Goal: Information Seeking & Learning: Learn about a topic

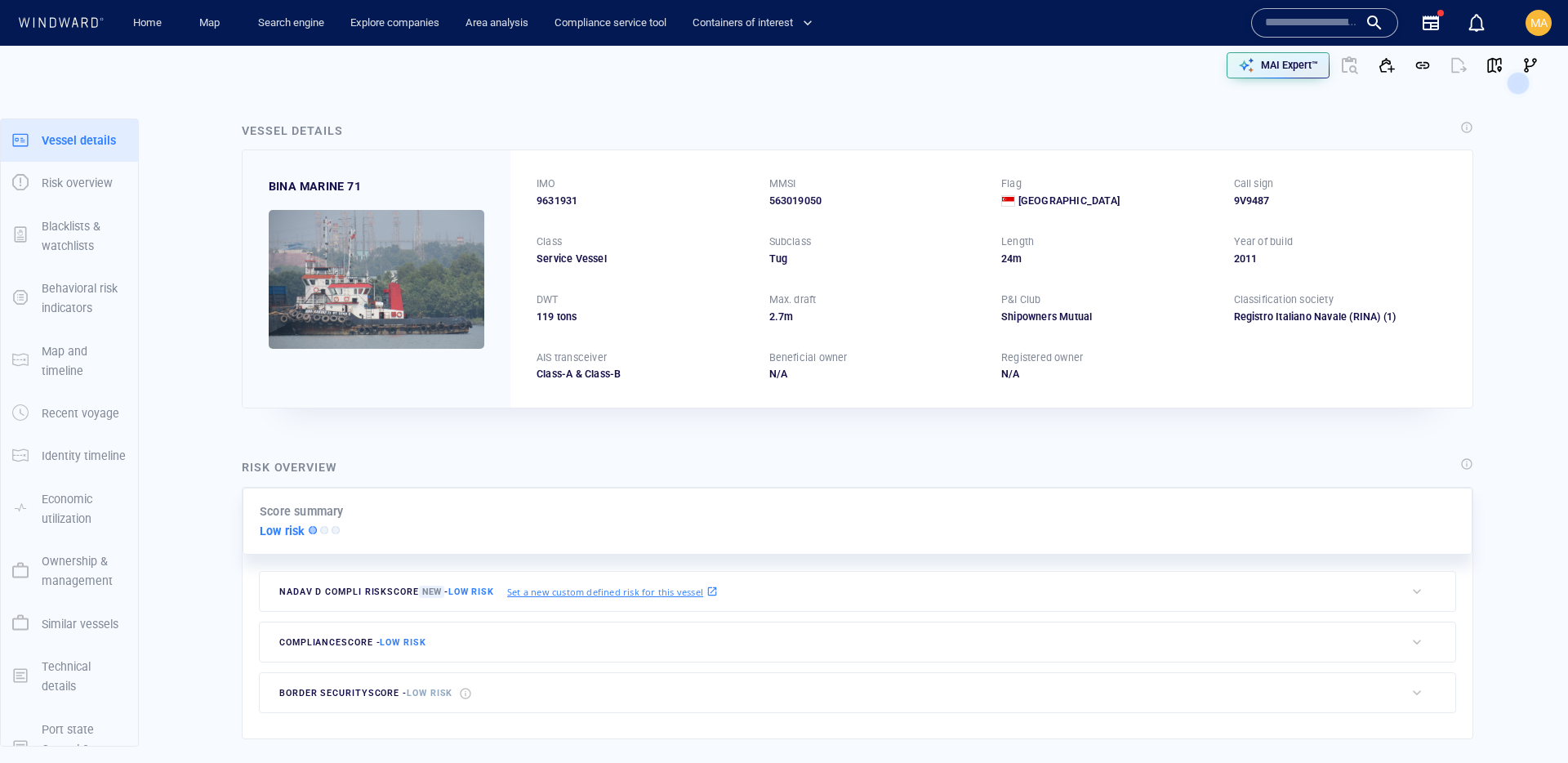
click at [1302, 17] on input "text" at bounding box center [1312, 23] width 93 height 24
paste input "*******"
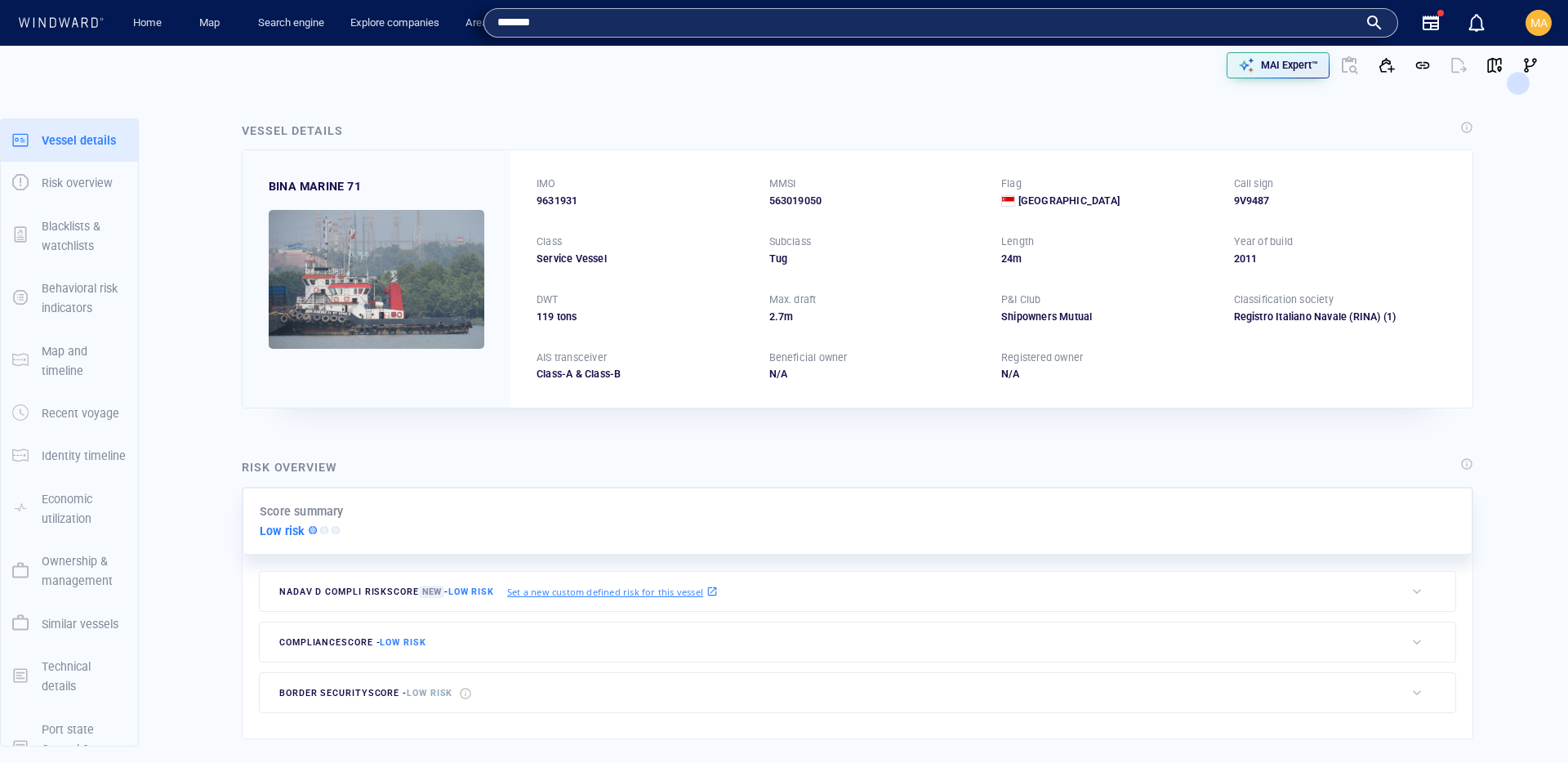
type input "*******"
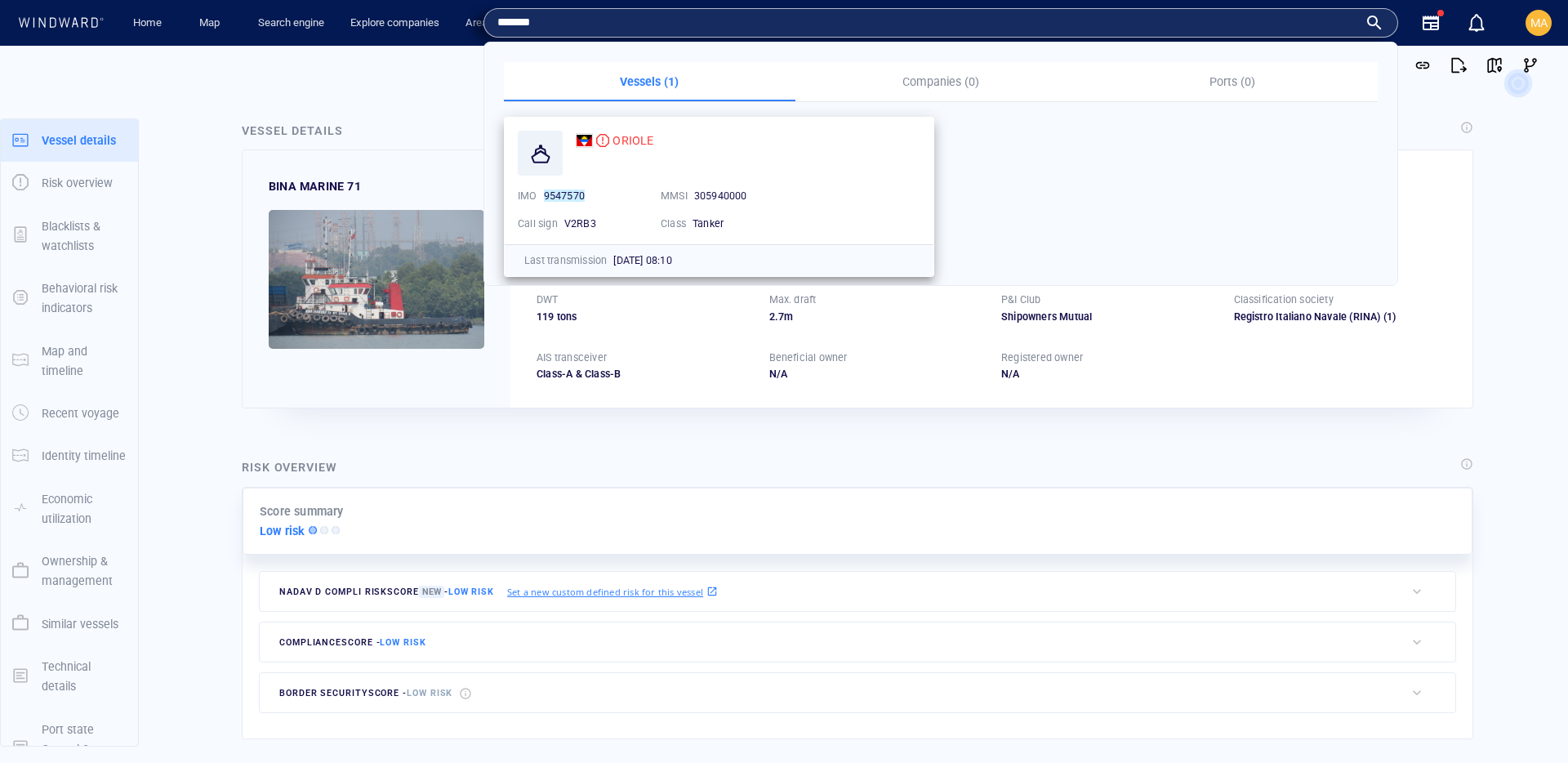
click at [625, 139] on span "ORIOLE" at bounding box center [633, 140] width 40 height 13
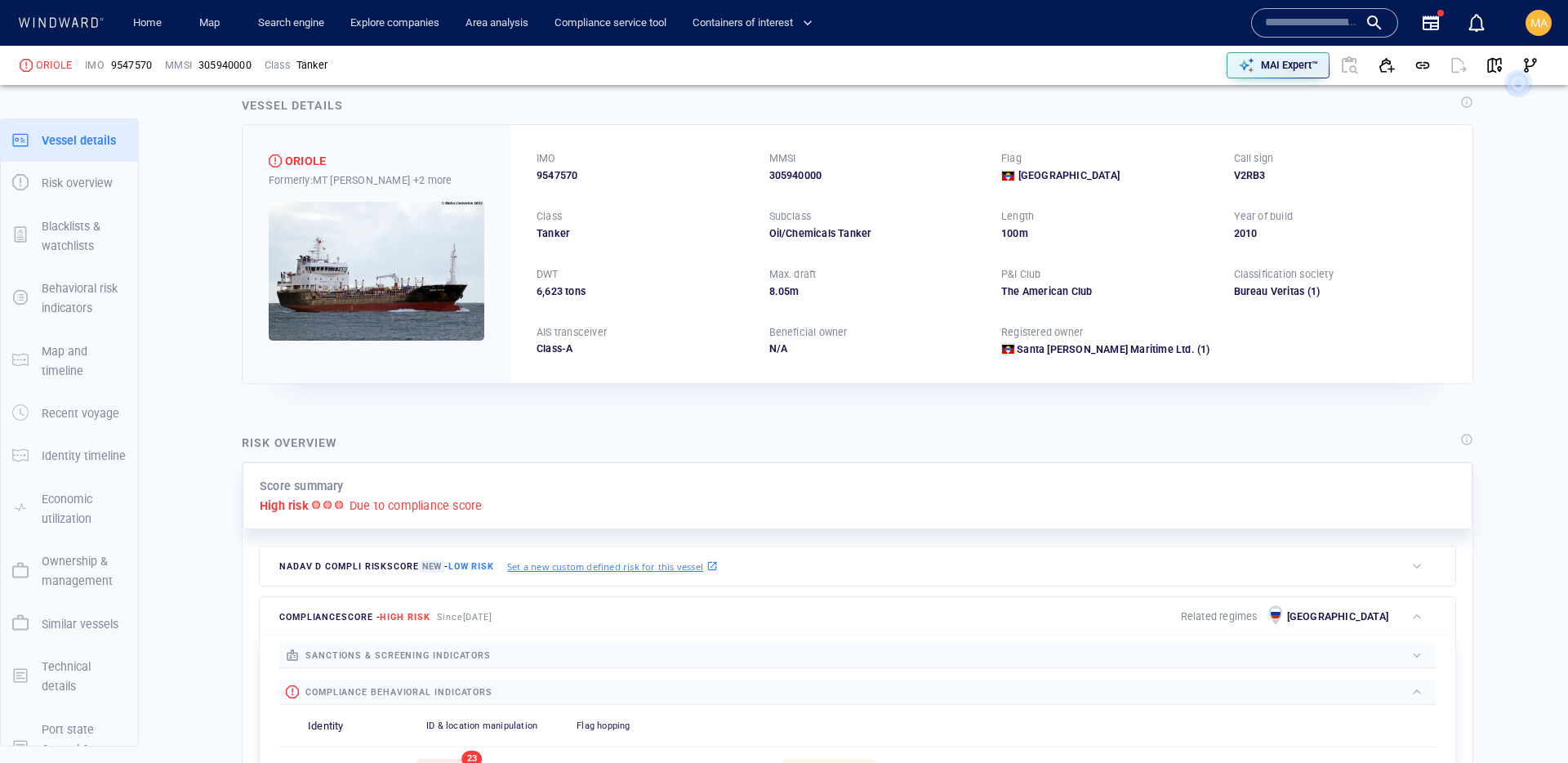
scroll to position [42, 0]
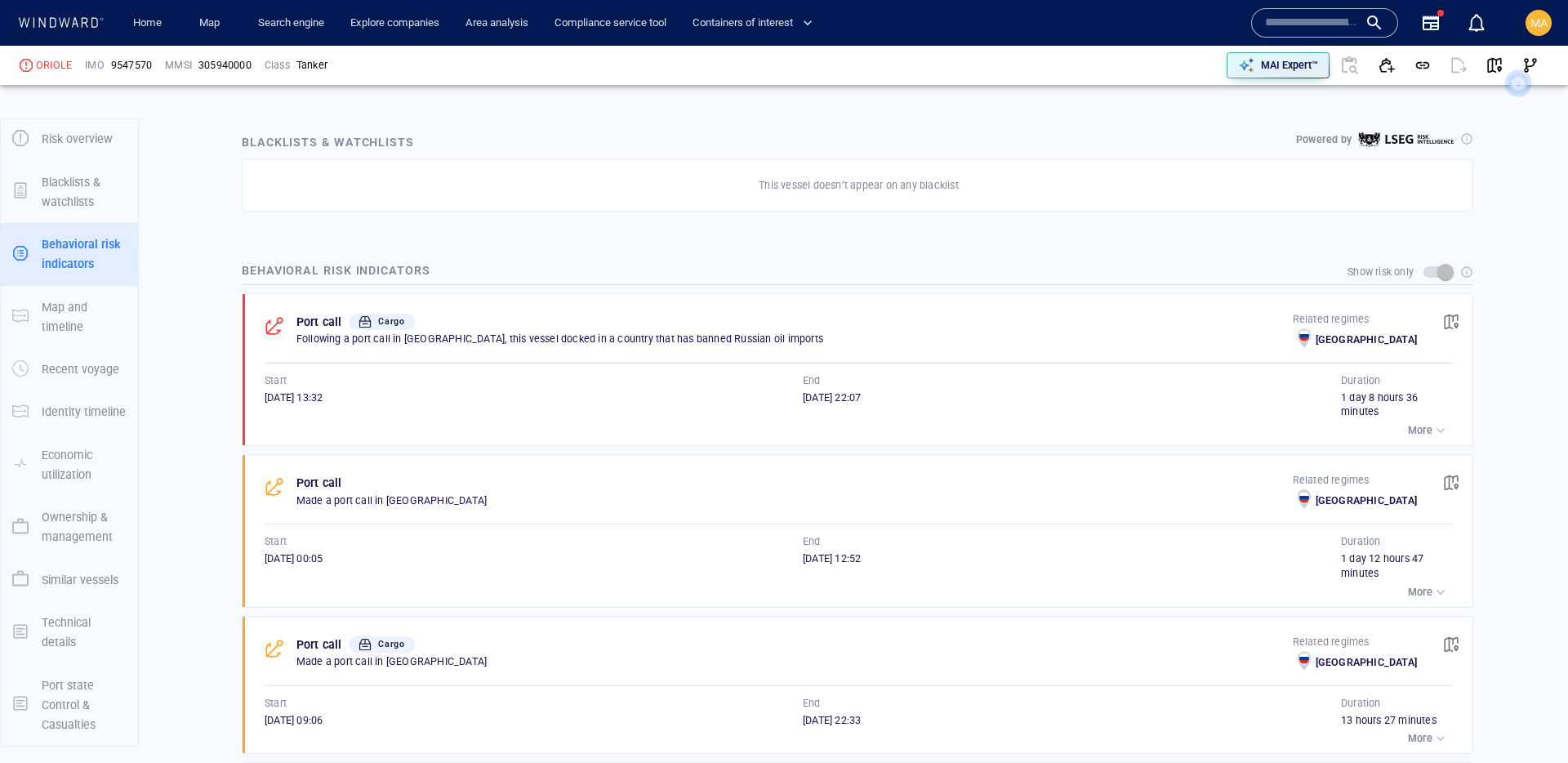
scroll to position [859, 0]
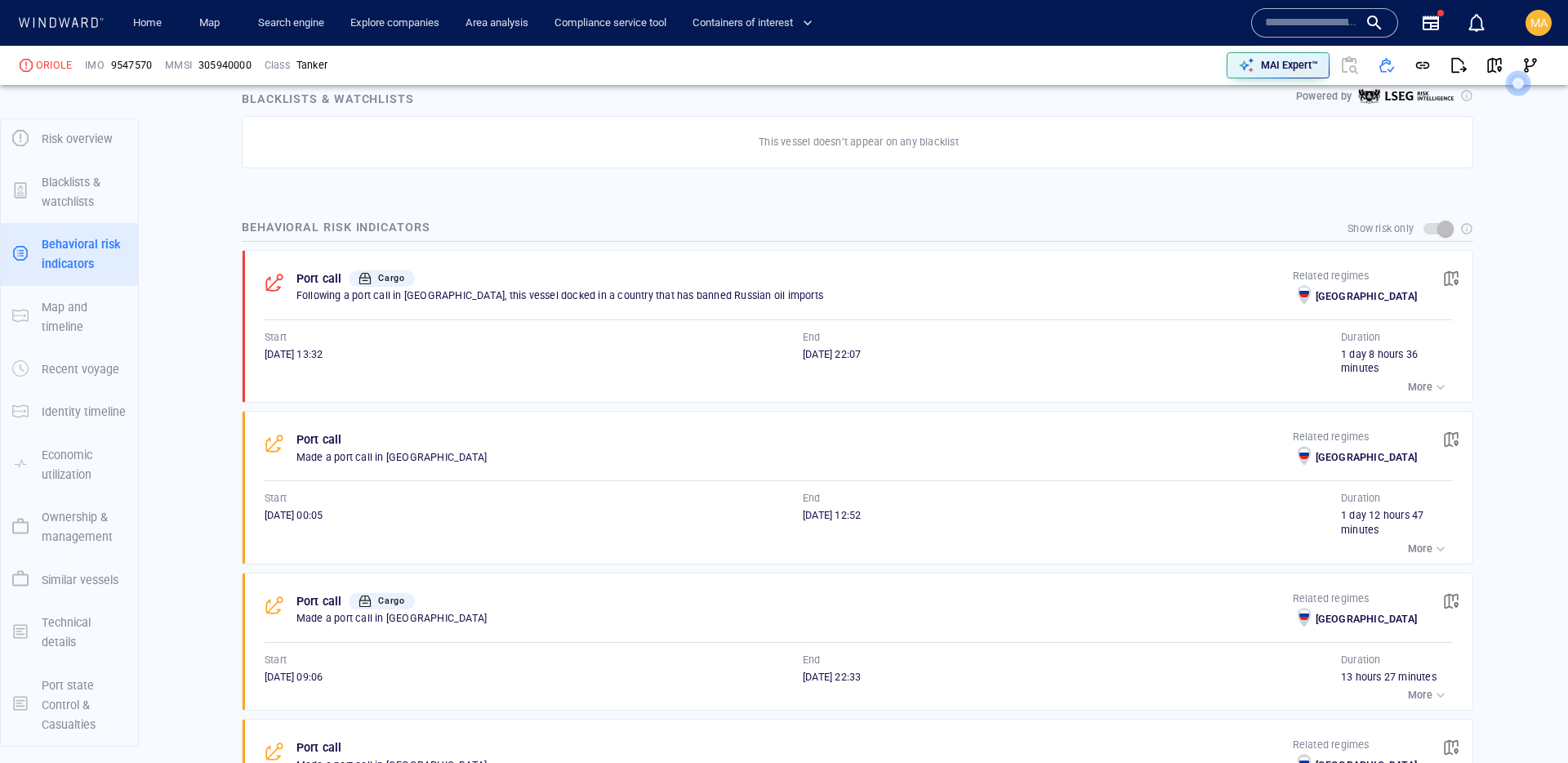
click at [1432, 384] on div "button" at bounding box center [1440, 386] width 16 height 16
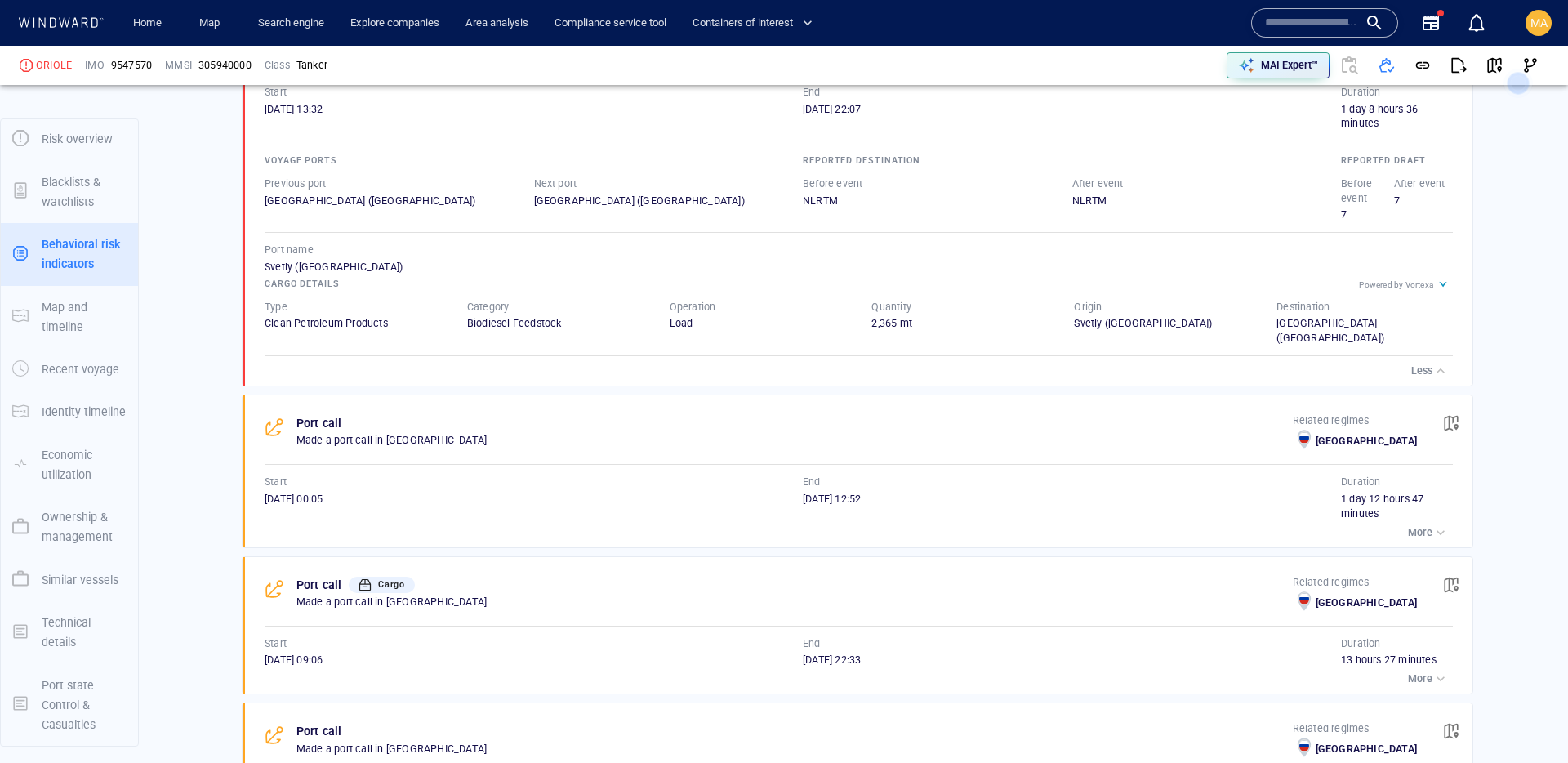
scroll to position [1108, 0]
click at [1425, 538] on button "More" at bounding box center [1429, 529] width 49 height 23
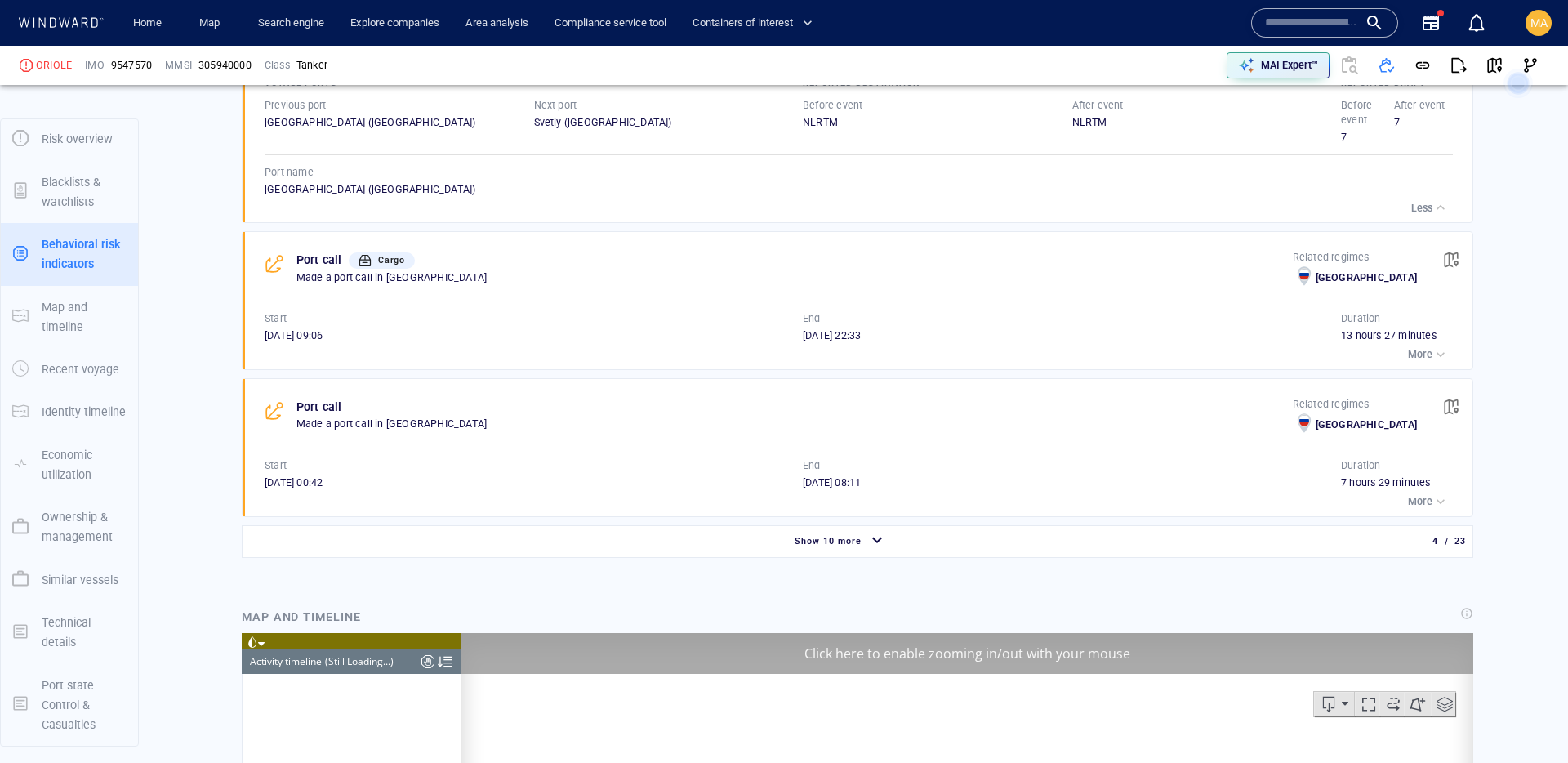
scroll to position [6845, 0]
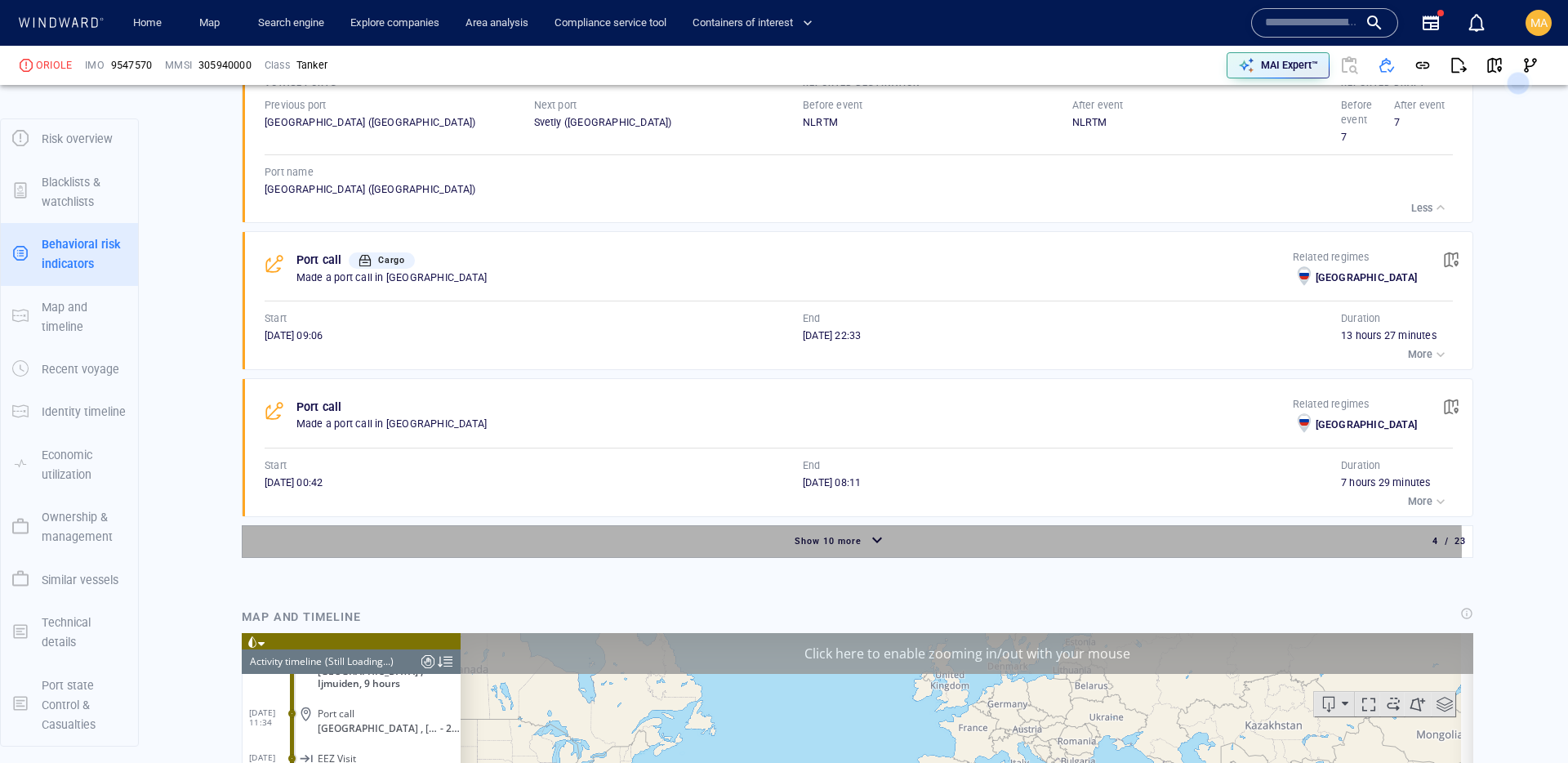
drag, startPoint x: 633, startPoint y: 546, endPoint x: 635, endPoint y: 524, distance: 22.1
click at [633, 546] on div "Show 10 more" at bounding box center [841, 541] width 1190 height 28
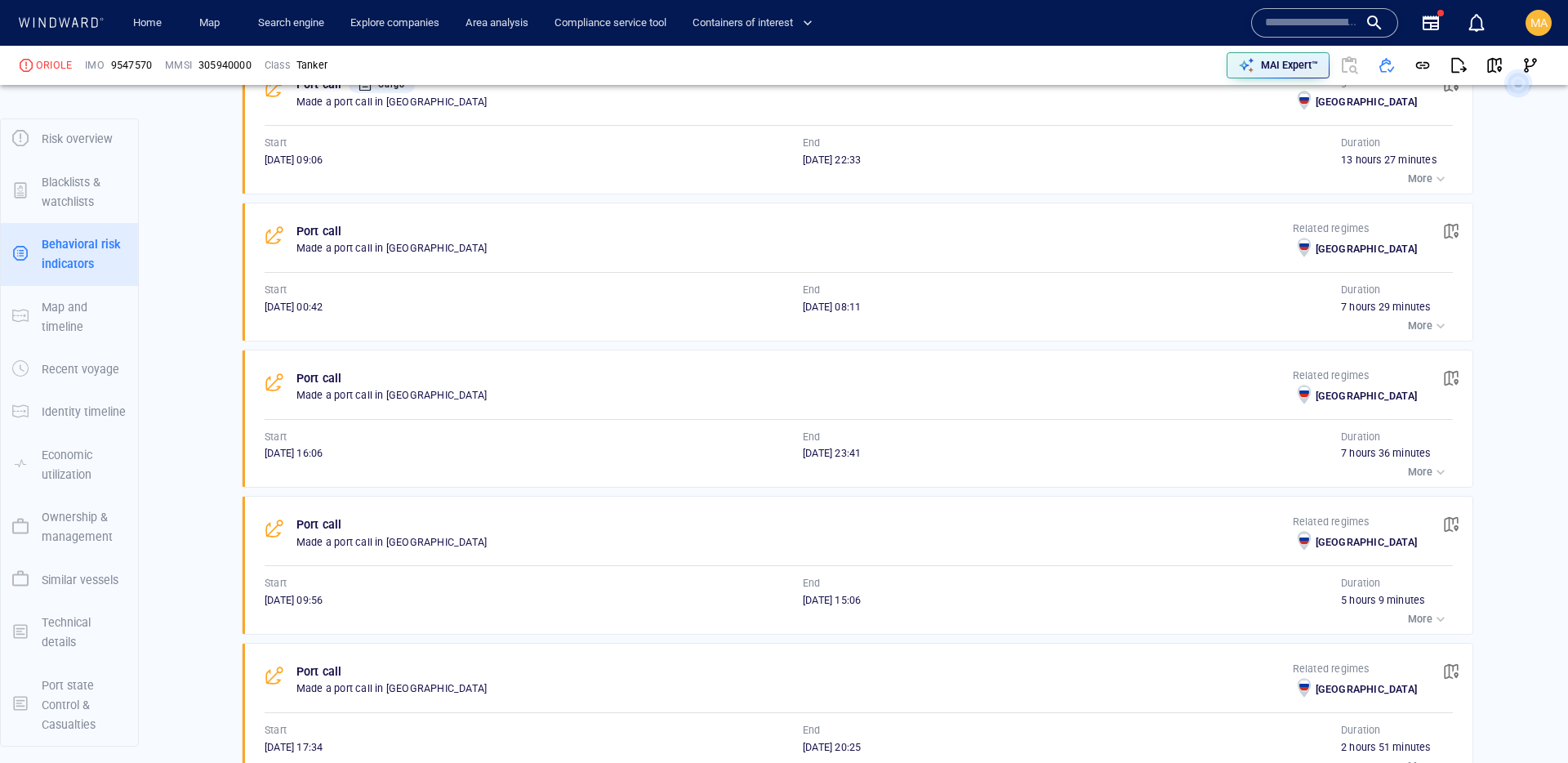
scroll to position [1810, 0]
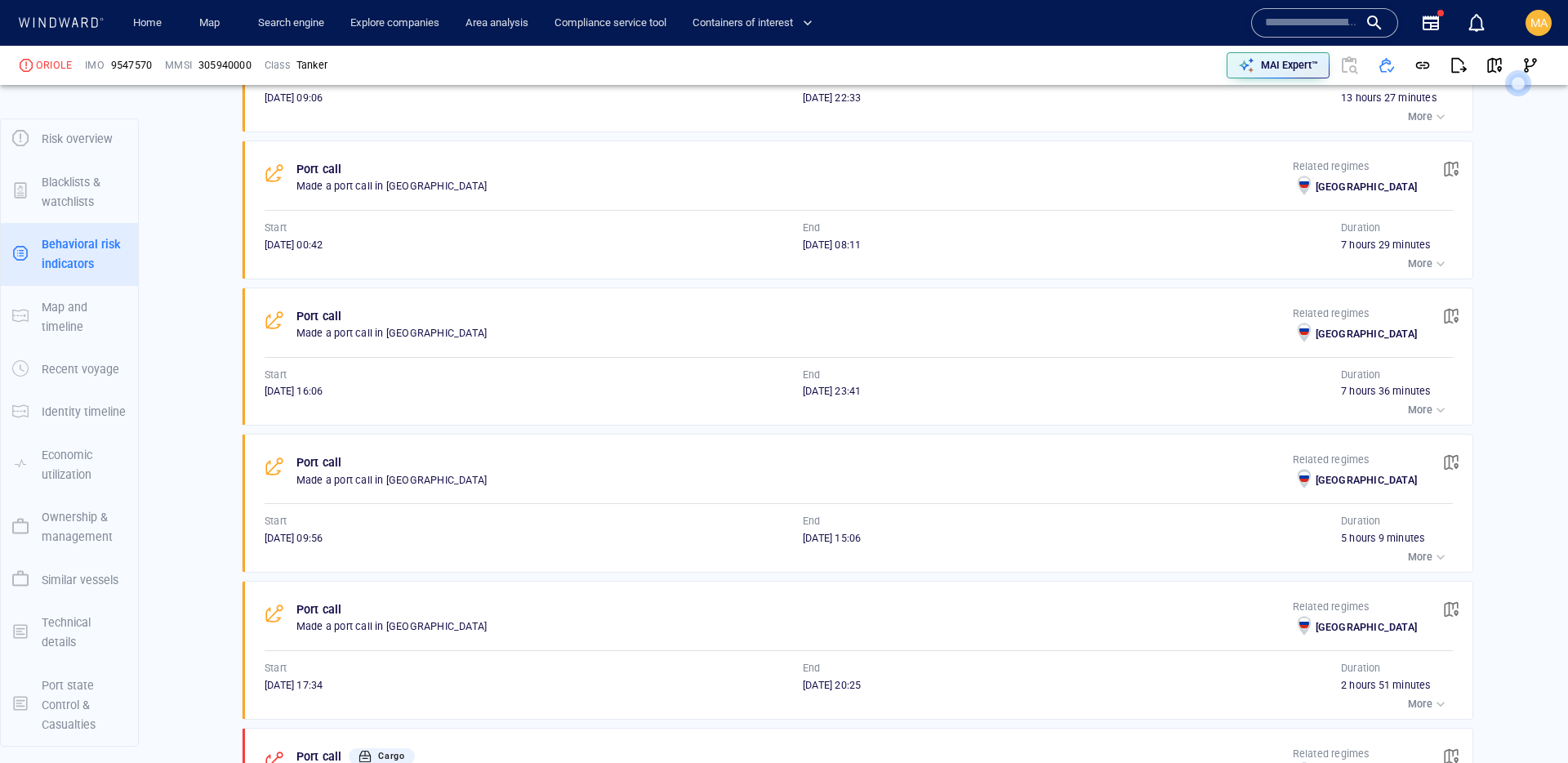
click at [1432, 406] on div "button" at bounding box center [1440, 410] width 16 height 16
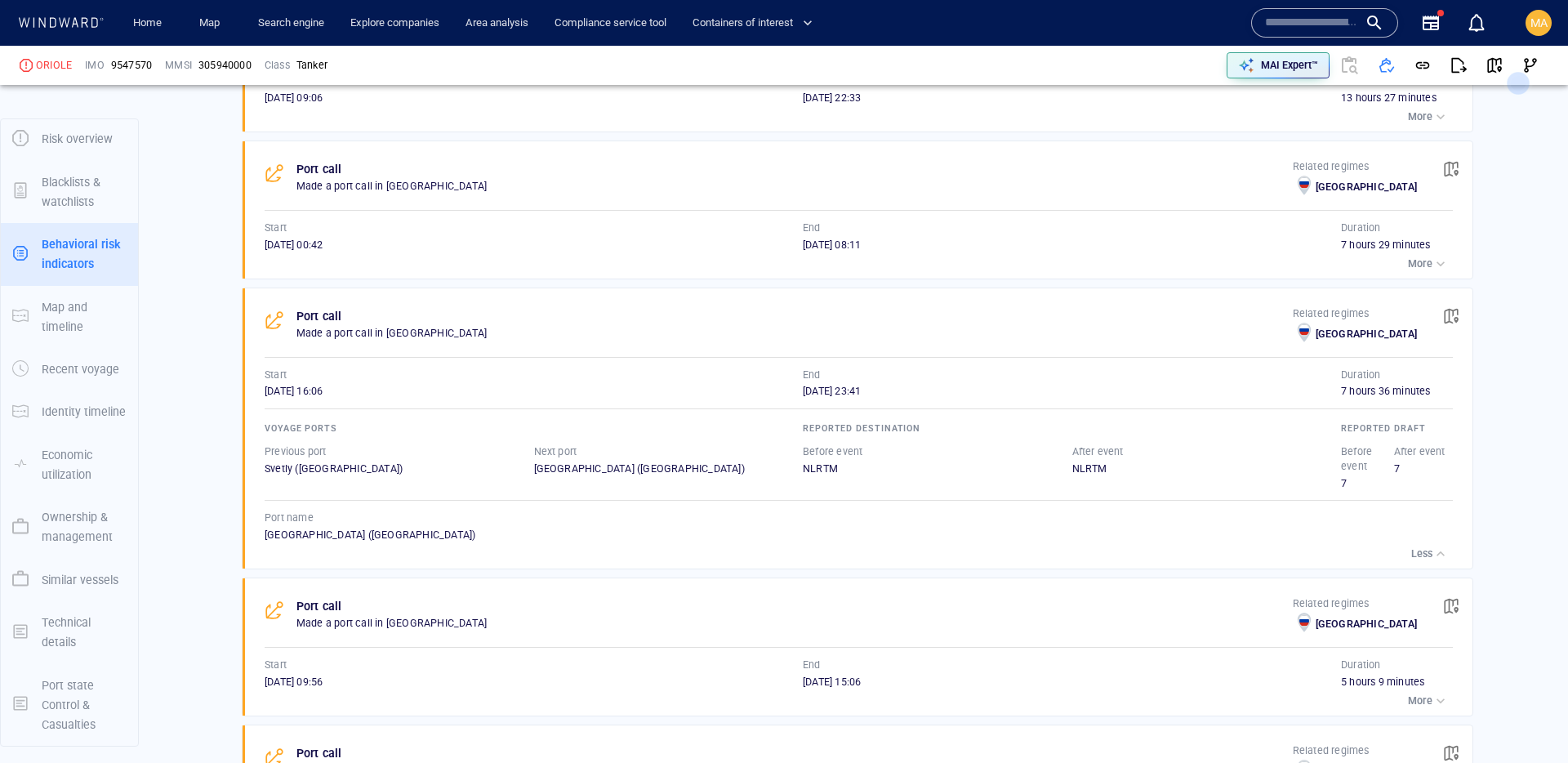
scroll to position [2307, 0]
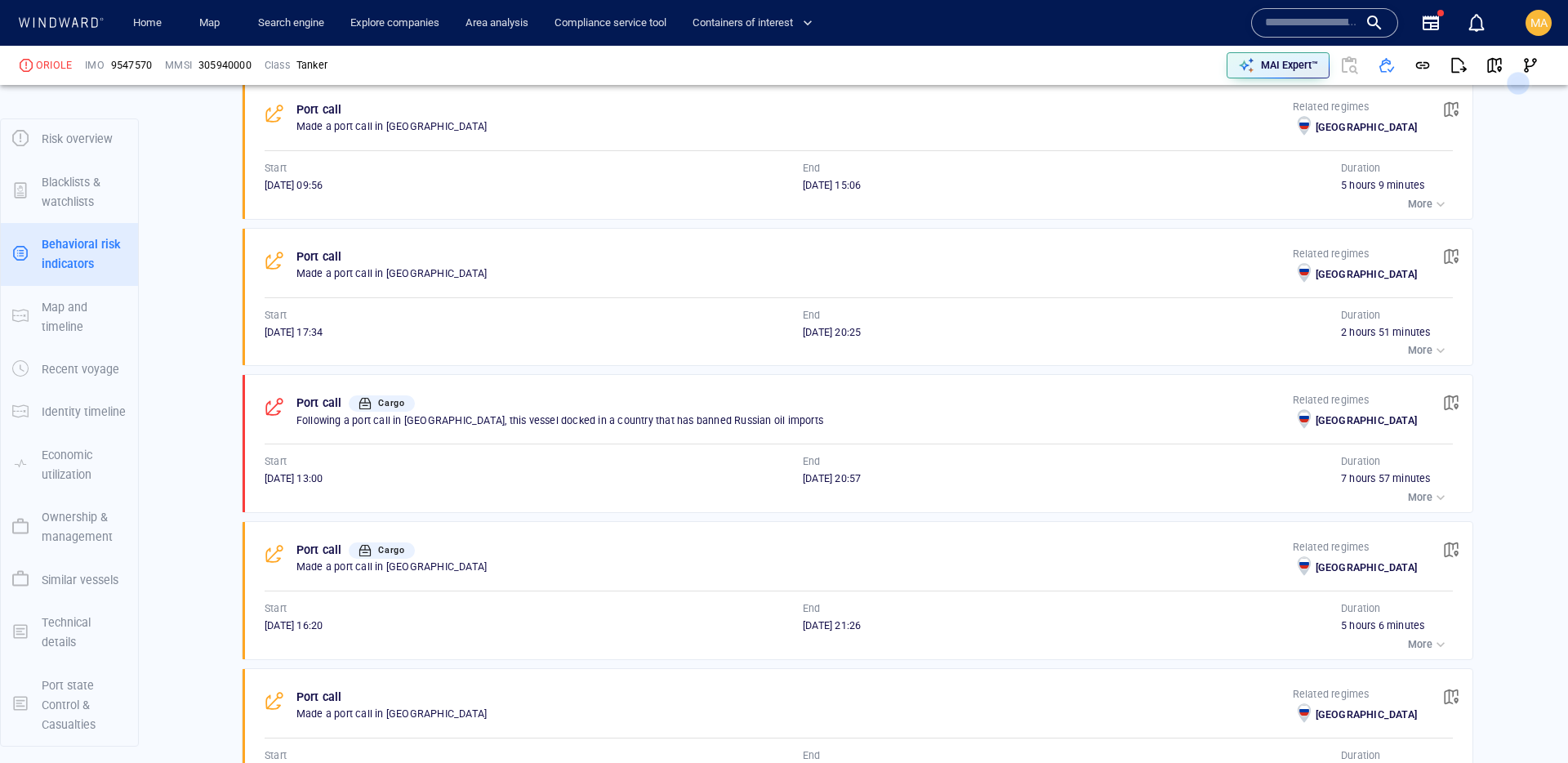
click at [1414, 348] on p "More" at bounding box center [1420, 350] width 24 height 15
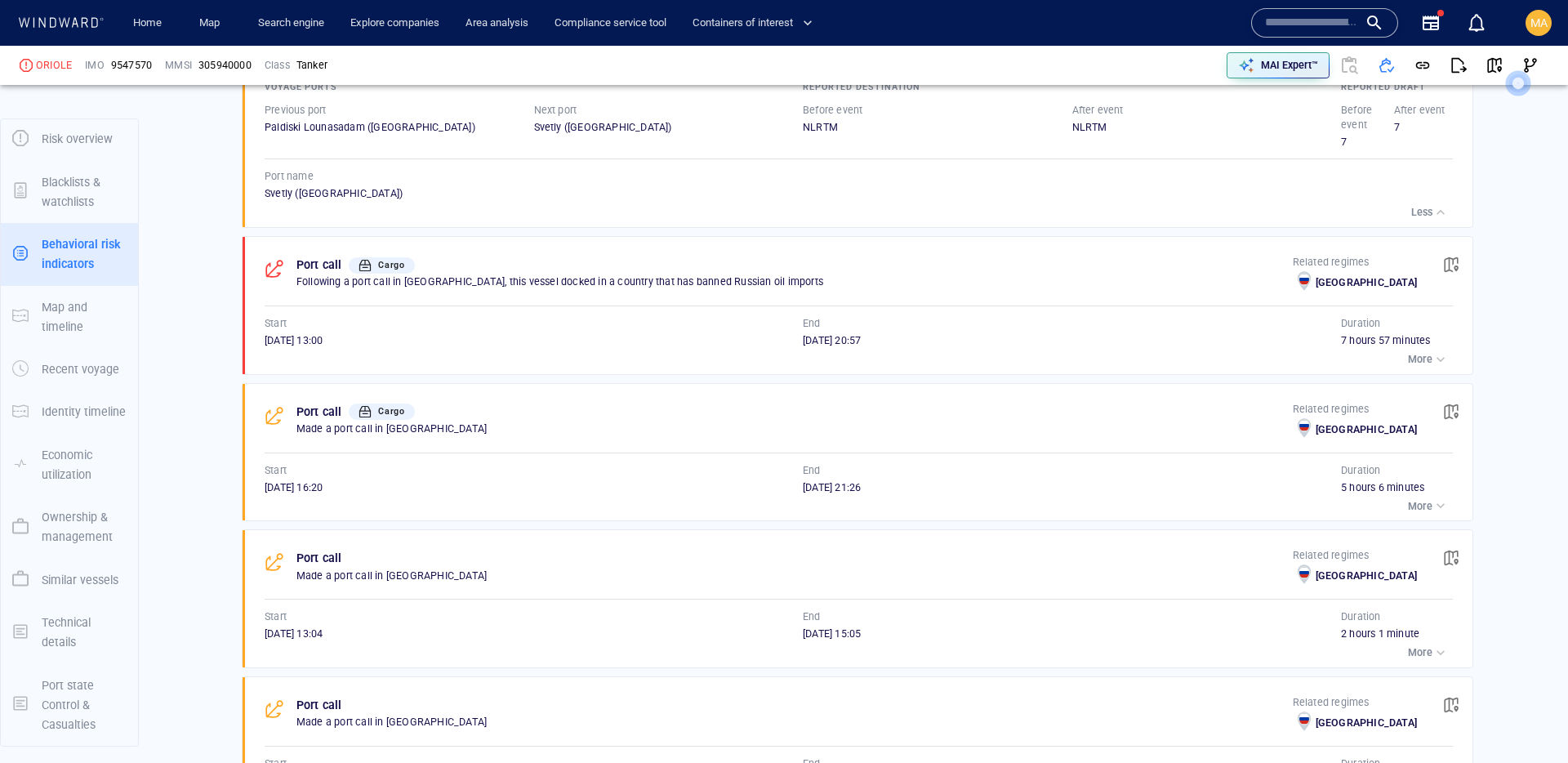
scroll to position [2669, 0]
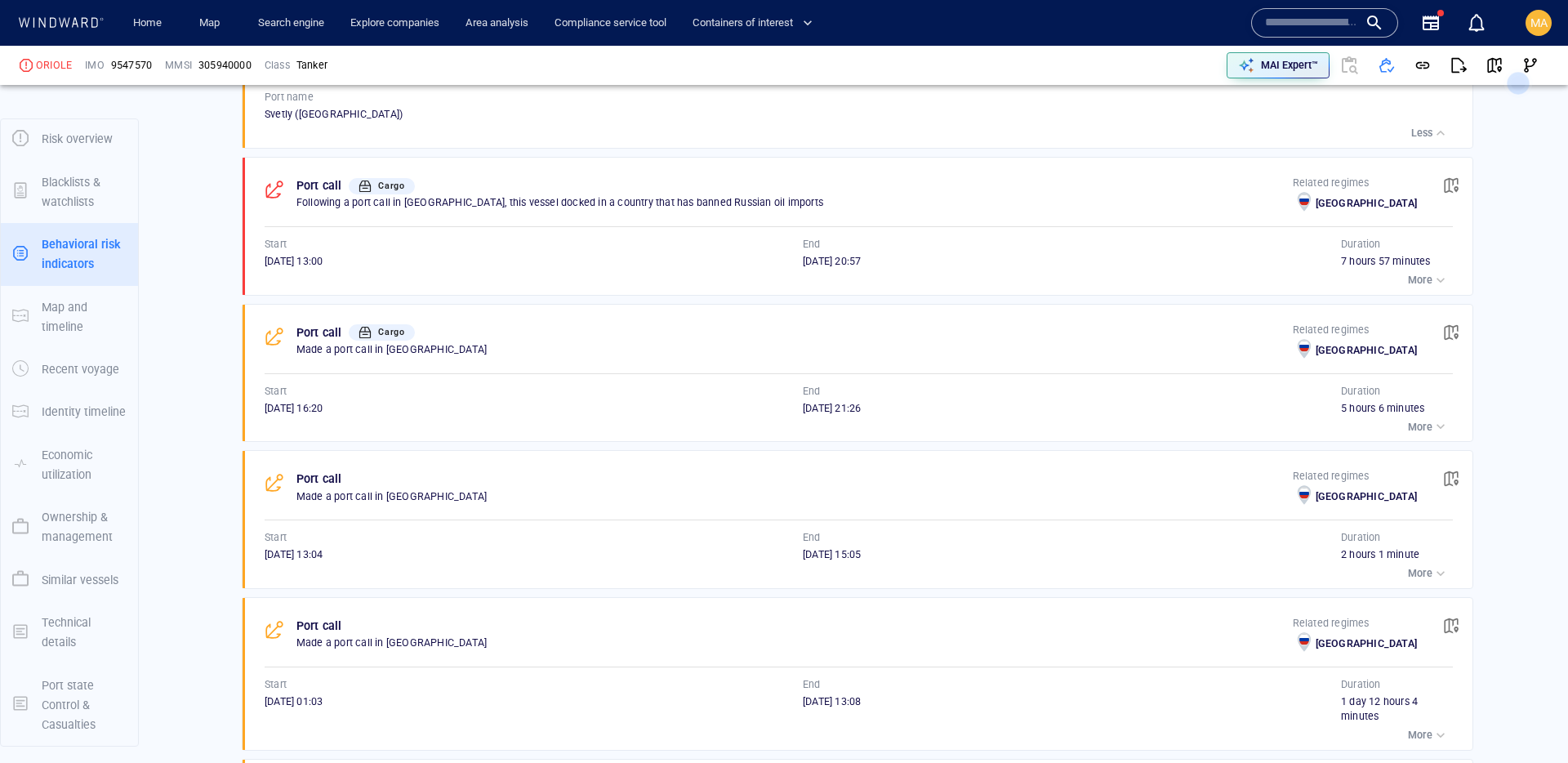
click at [1409, 287] on p "More" at bounding box center [1420, 281] width 24 height 15
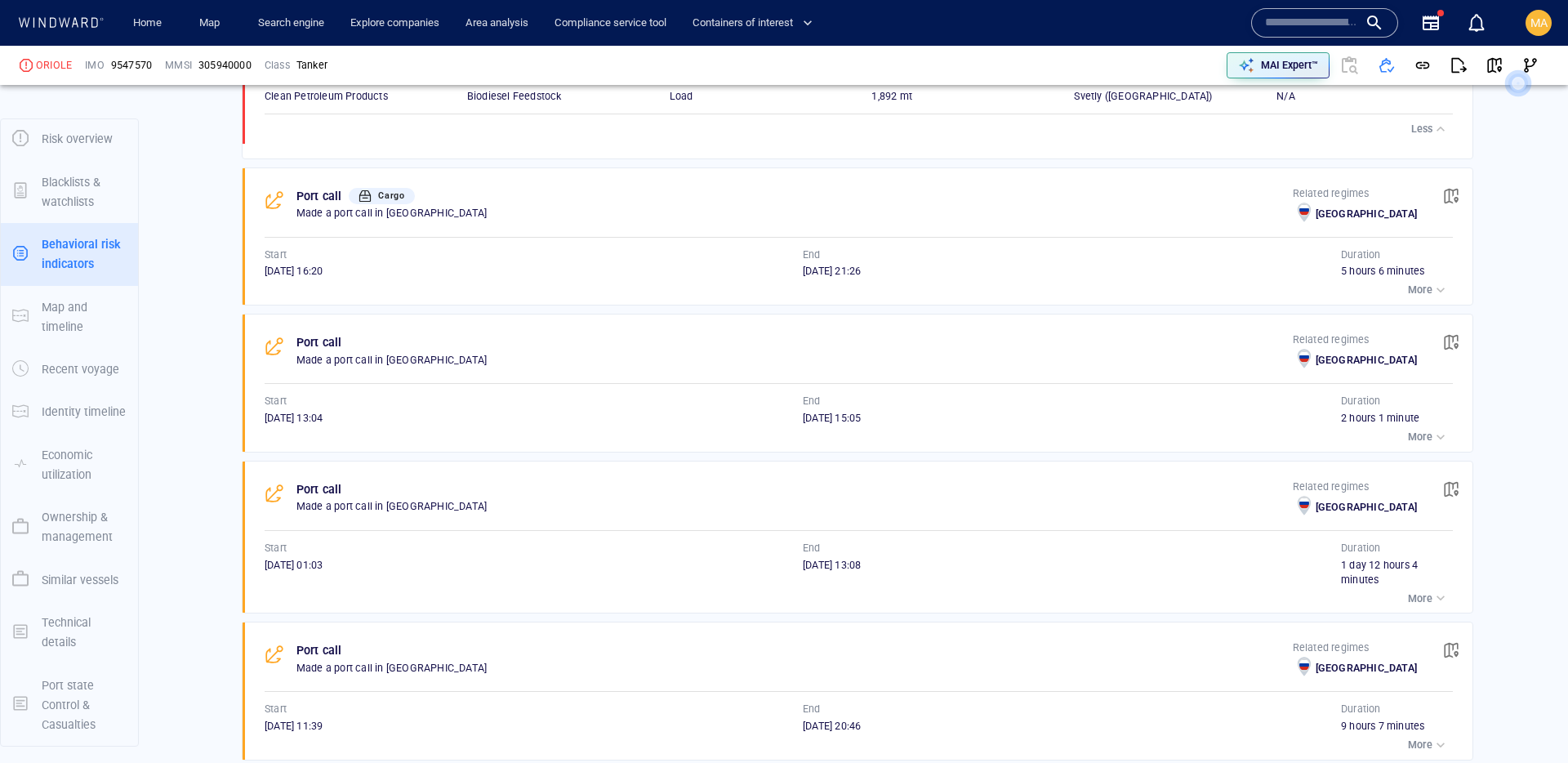
scroll to position [3124, 0]
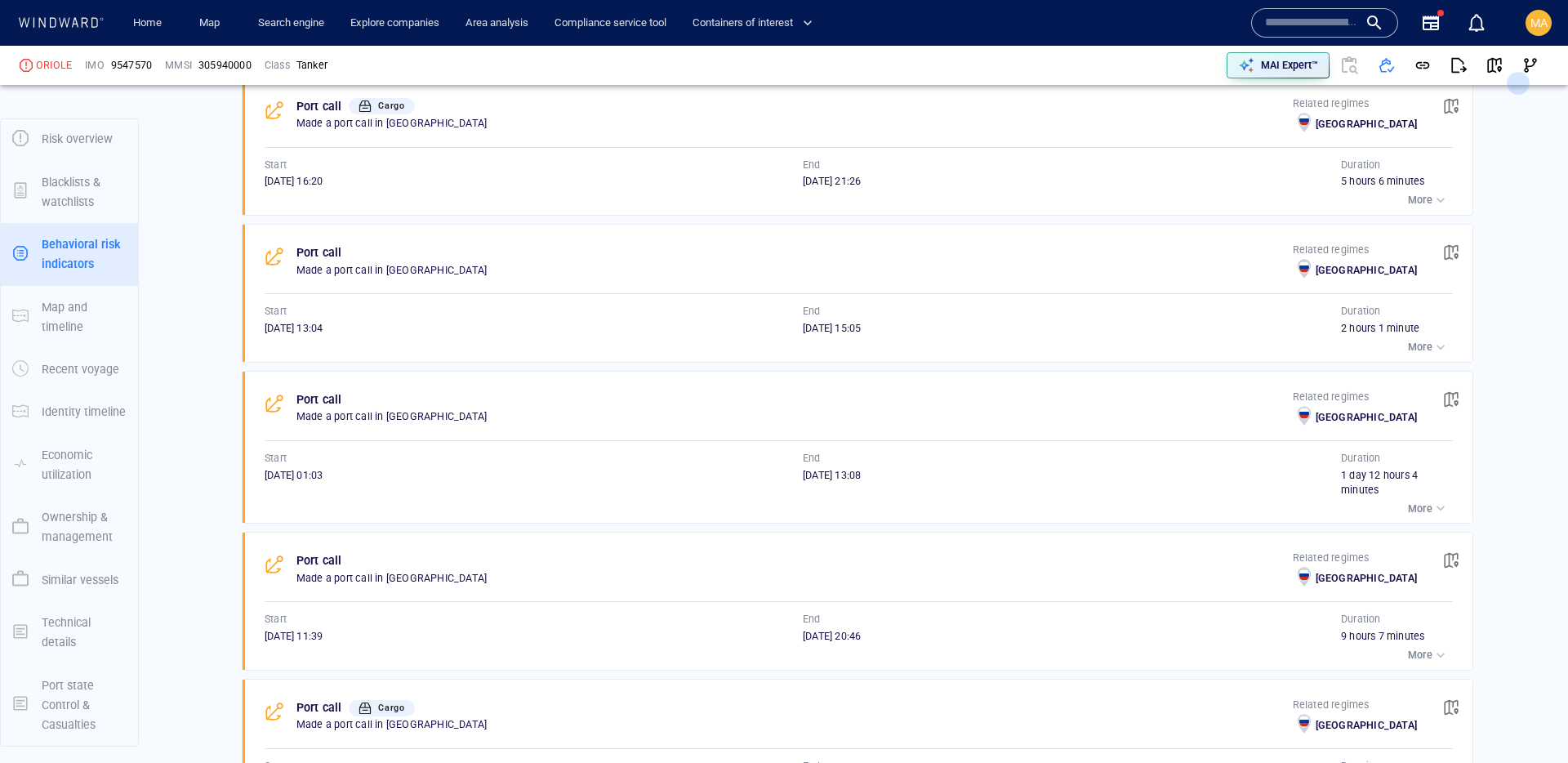
click at [1418, 363] on div "Port call Made a port call in Russia Related regimes Russia Start 15/06/2025 13…" at bounding box center [858, 293] width 1232 height 138
click at [1414, 354] on p "More" at bounding box center [1420, 348] width 24 height 15
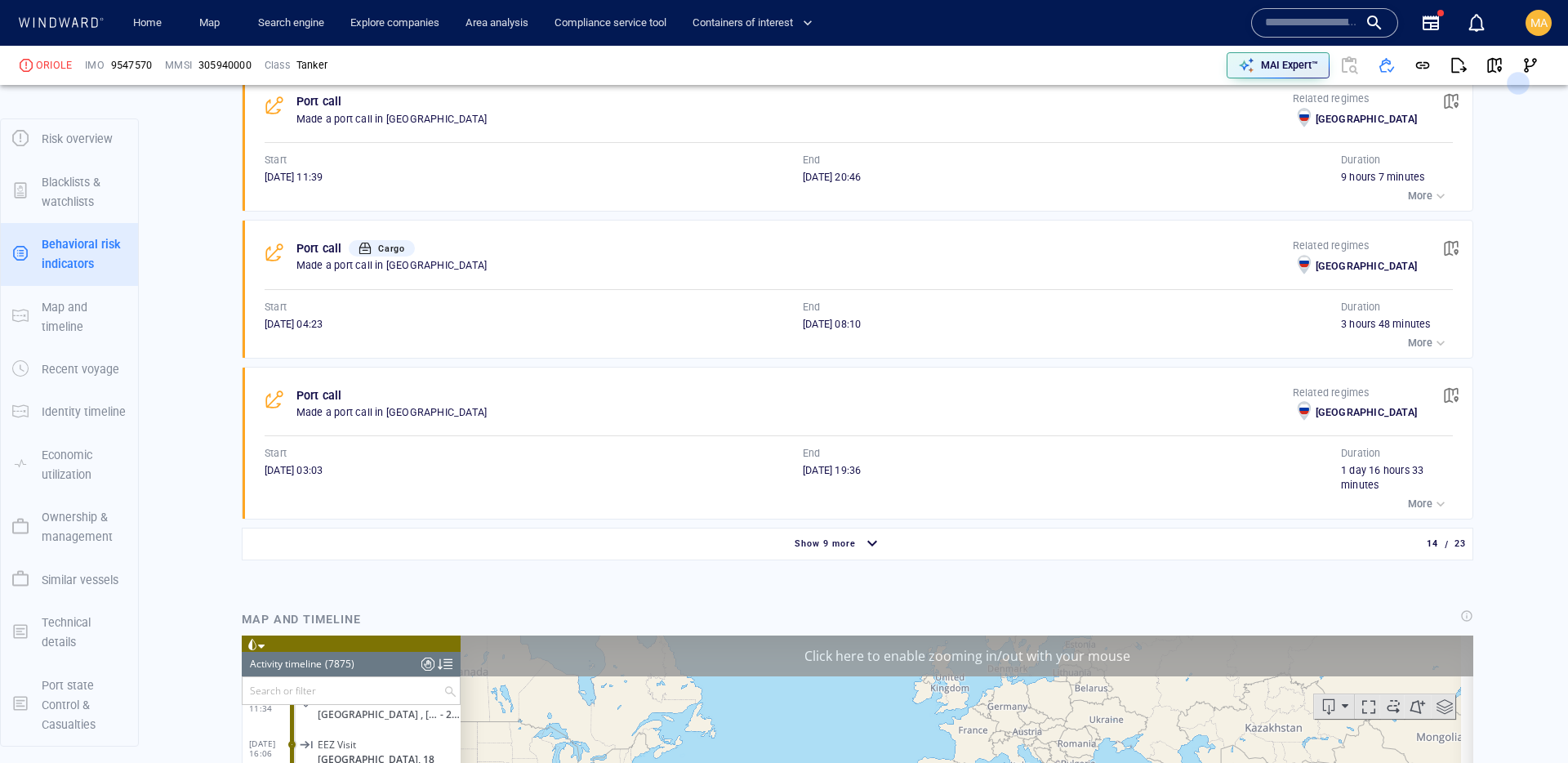
scroll to position [4115, 0]
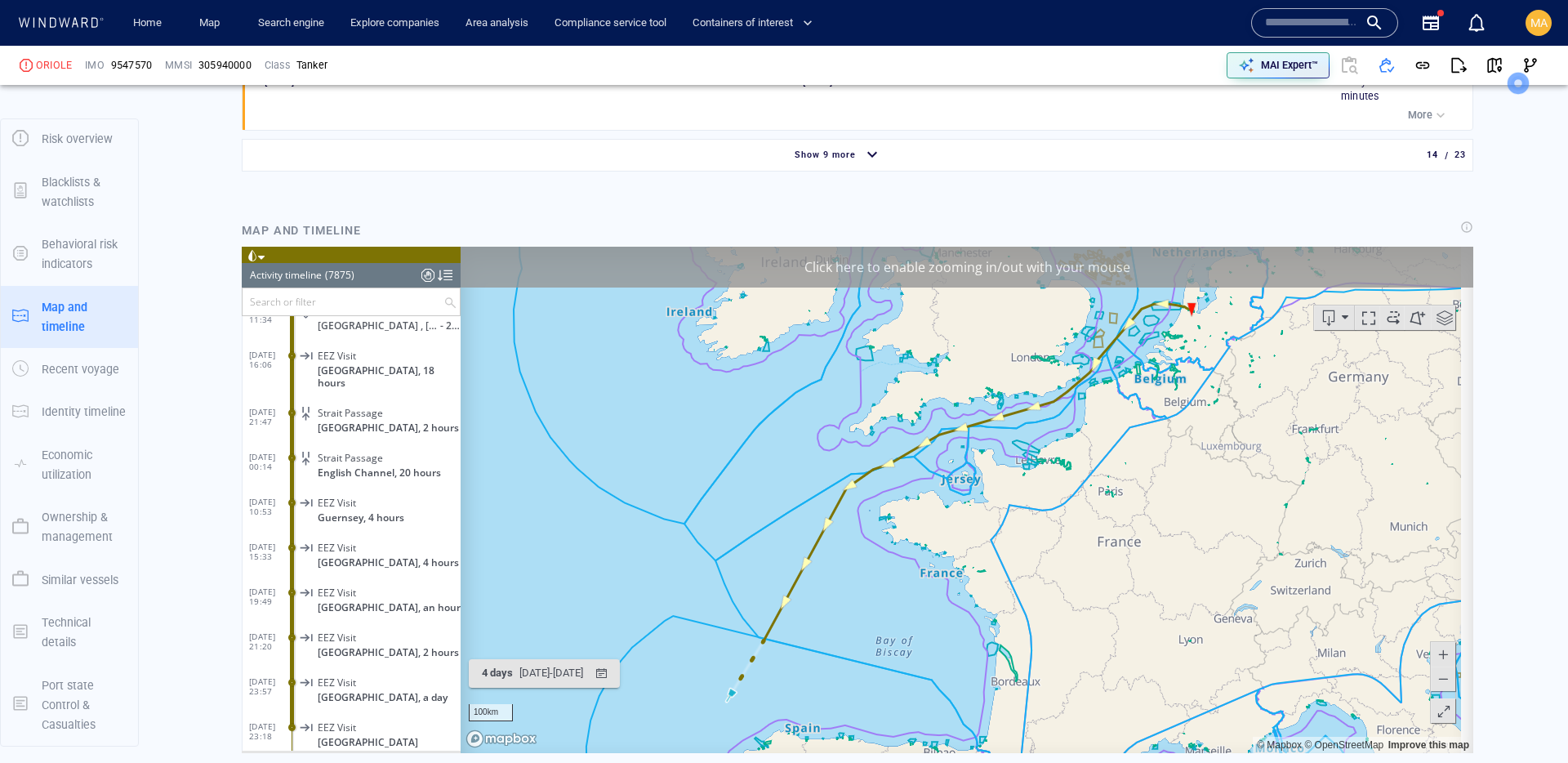
click at [746, 170] on div "Show 9 more" at bounding box center [838, 155] width 1185 height 28
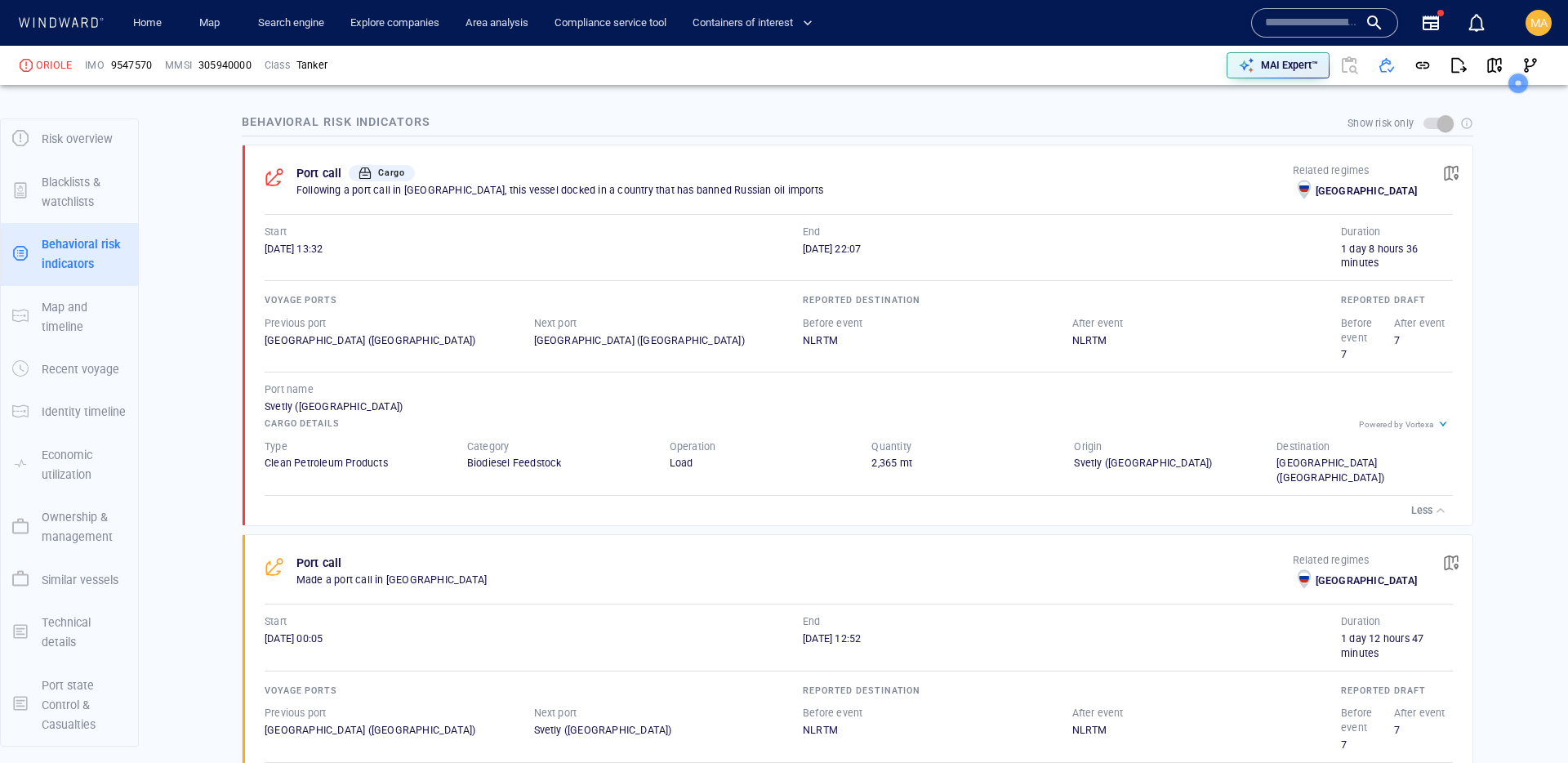
scroll to position [927, 0]
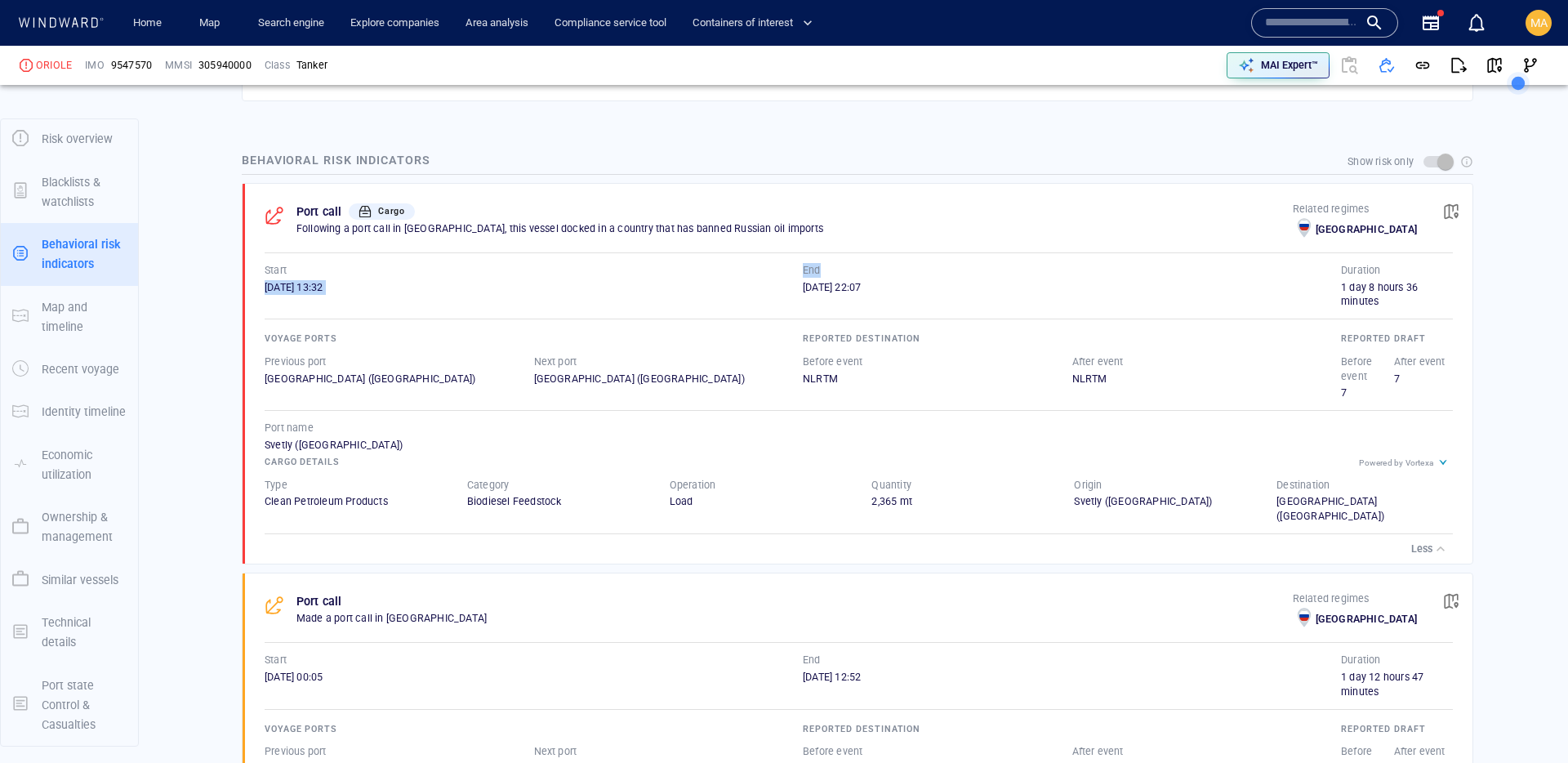
drag, startPoint x: 617, startPoint y: 273, endPoint x: 890, endPoint y: 269, distance: 273.0
click at [890, 269] on div "Start 16/09/2025 13:32 End 17/09/2025 22:07" at bounding box center [802, 285] width 1076 height 46
click at [912, 305] on div "17/09/2025 22:07" at bounding box center [1073, 294] width 539 height 29
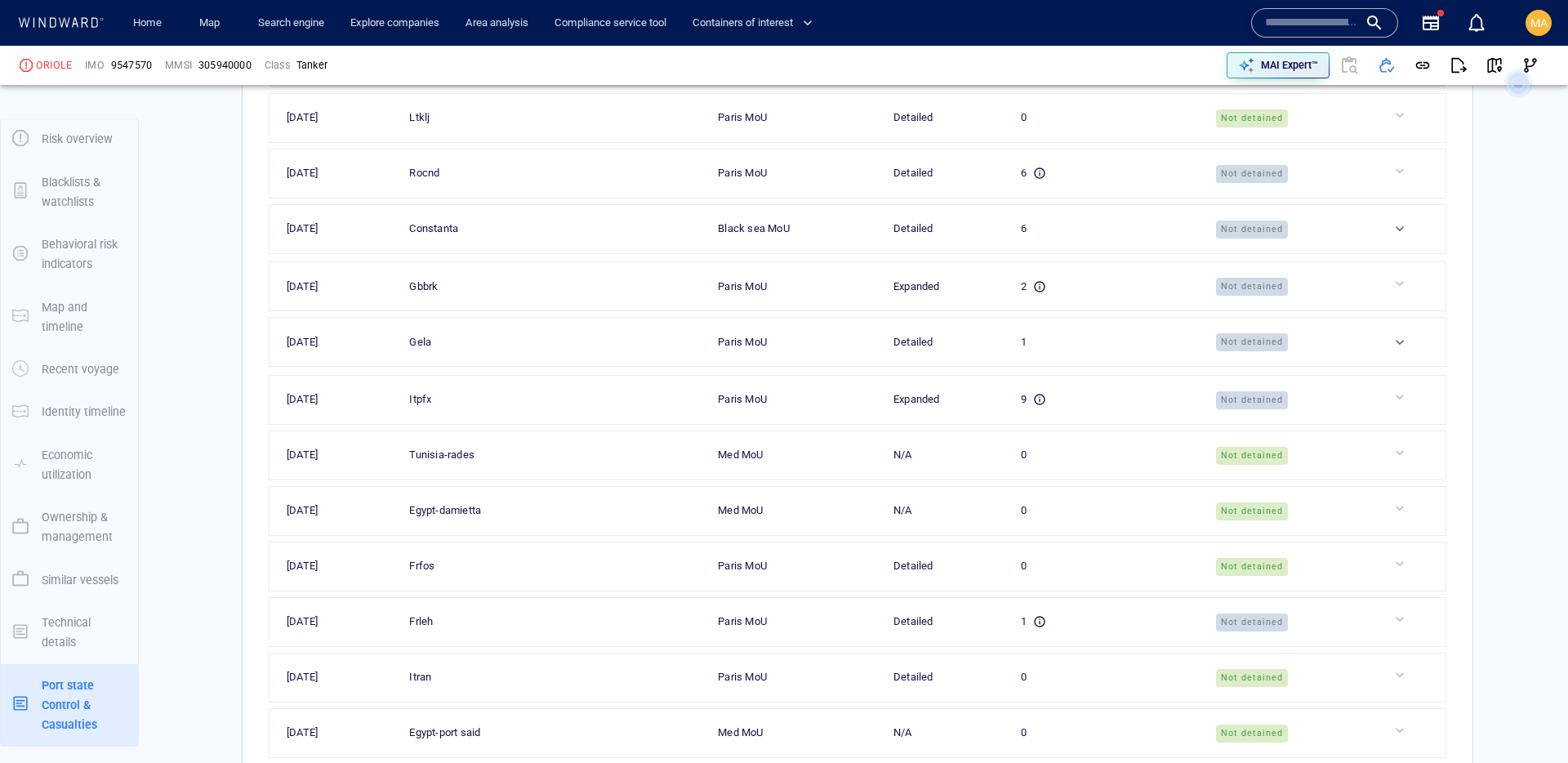
scroll to position [8939, 0]
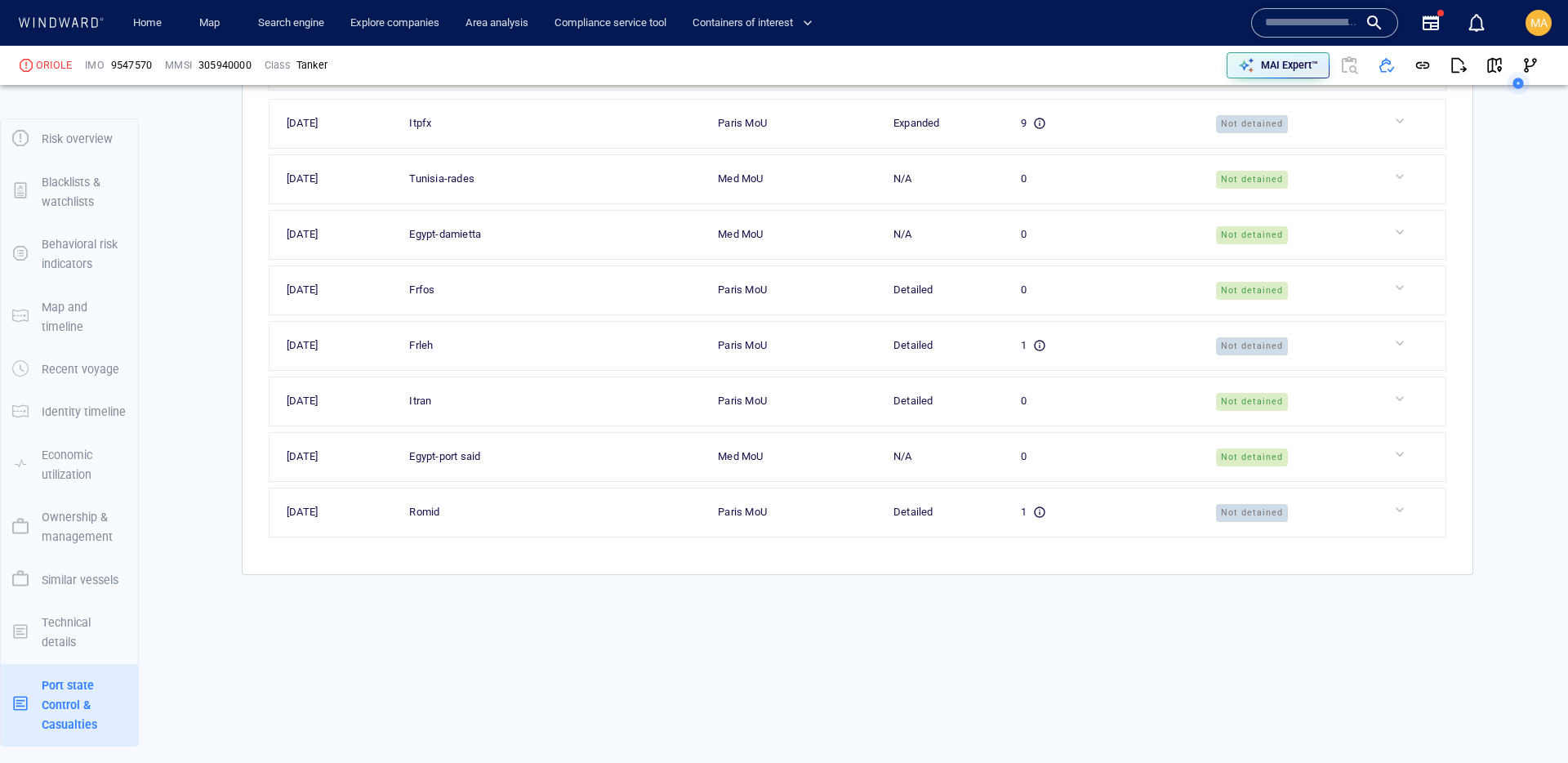
click at [56, 455] on p "Economic utilization" at bounding box center [84, 465] width 85 height 40
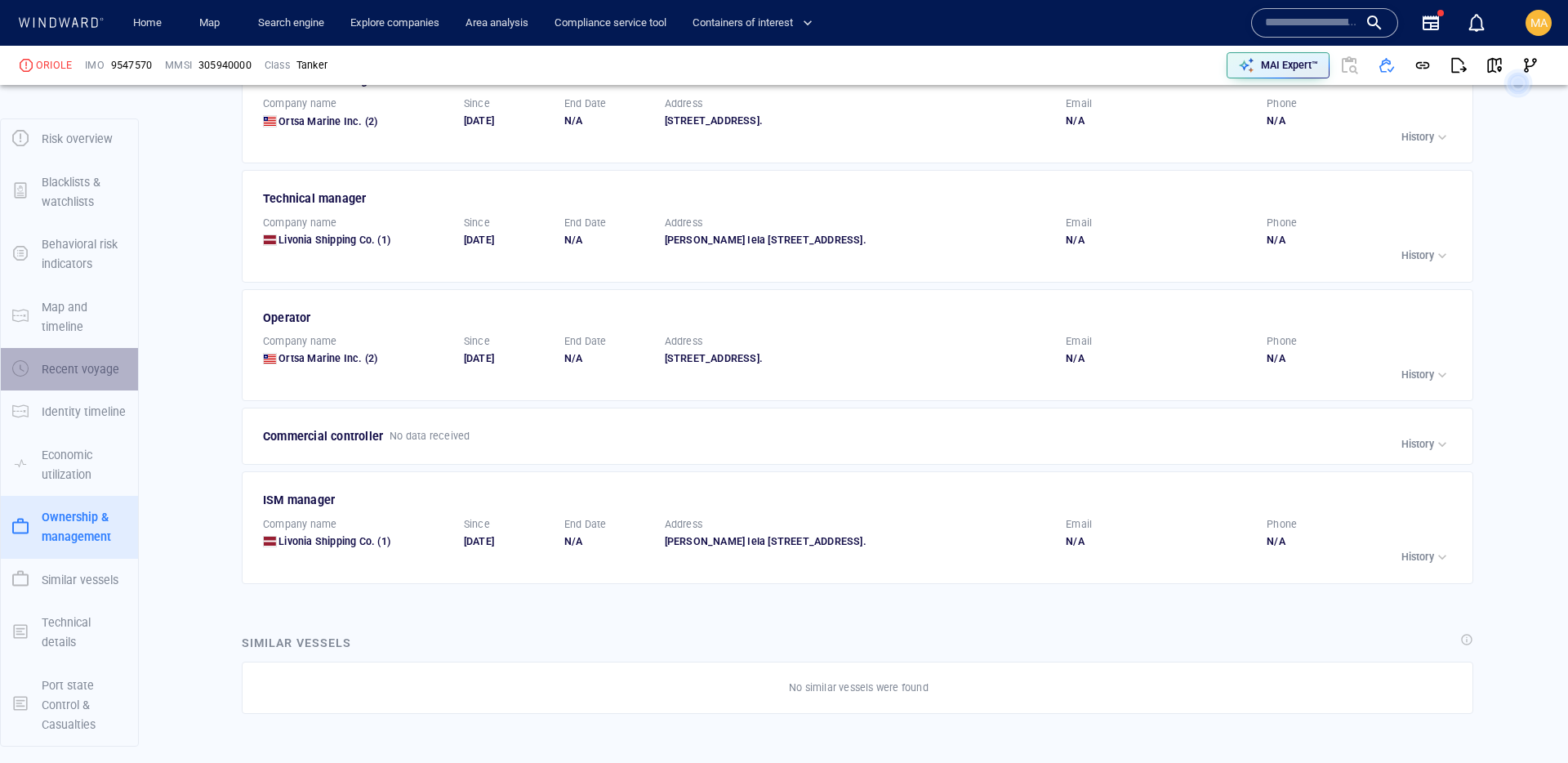
click at [76, 382] on div "Recent voyage" at bounding box center [84, 369] width 98 height 33
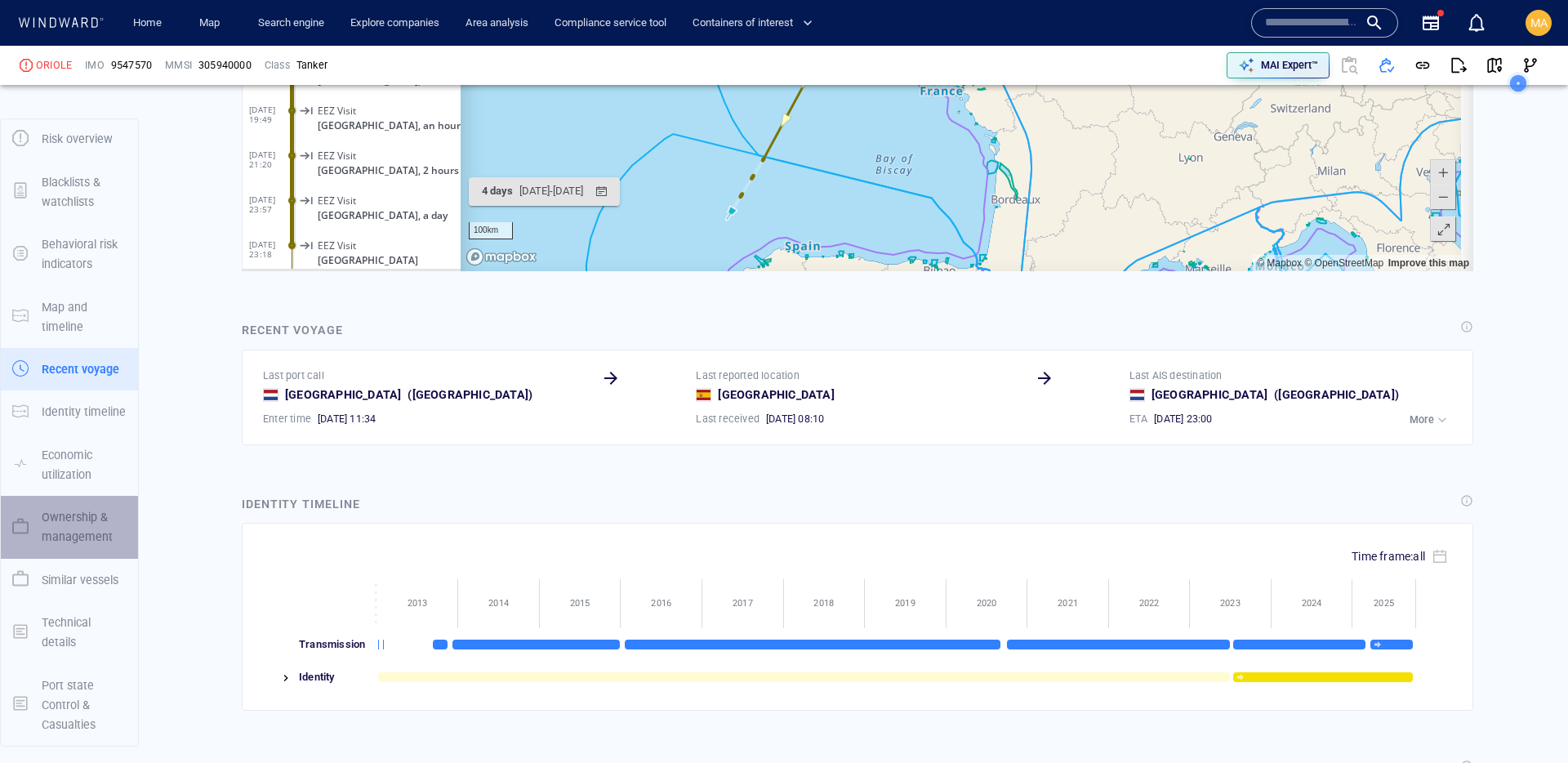
click at [82, 511] on p "Ownership & management" at bounding box center [84, 528] width 85 height 40
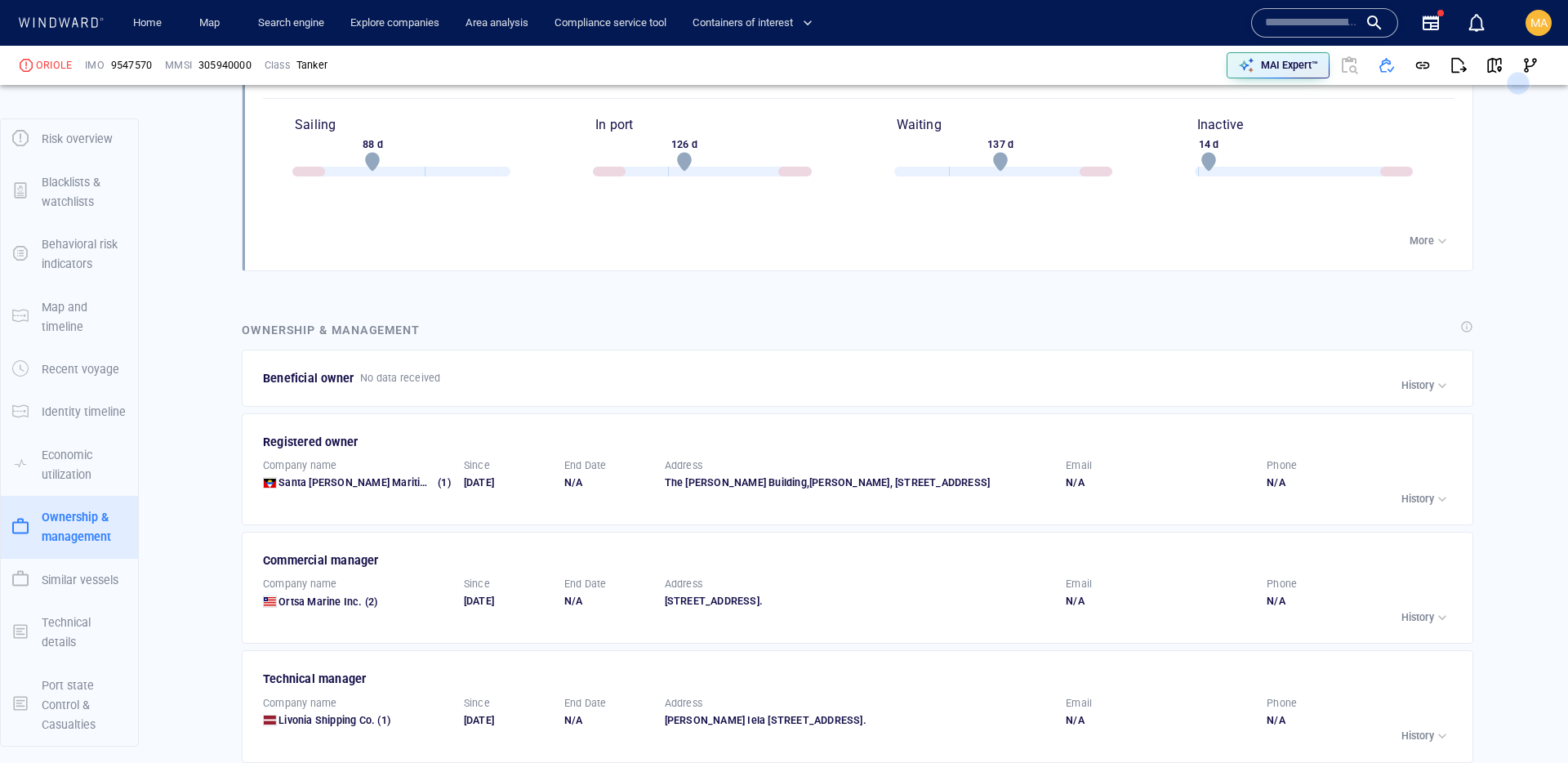
click at [85, 413] on p "Identity timeline" at bounding box center [83, 412] width 84 height 20
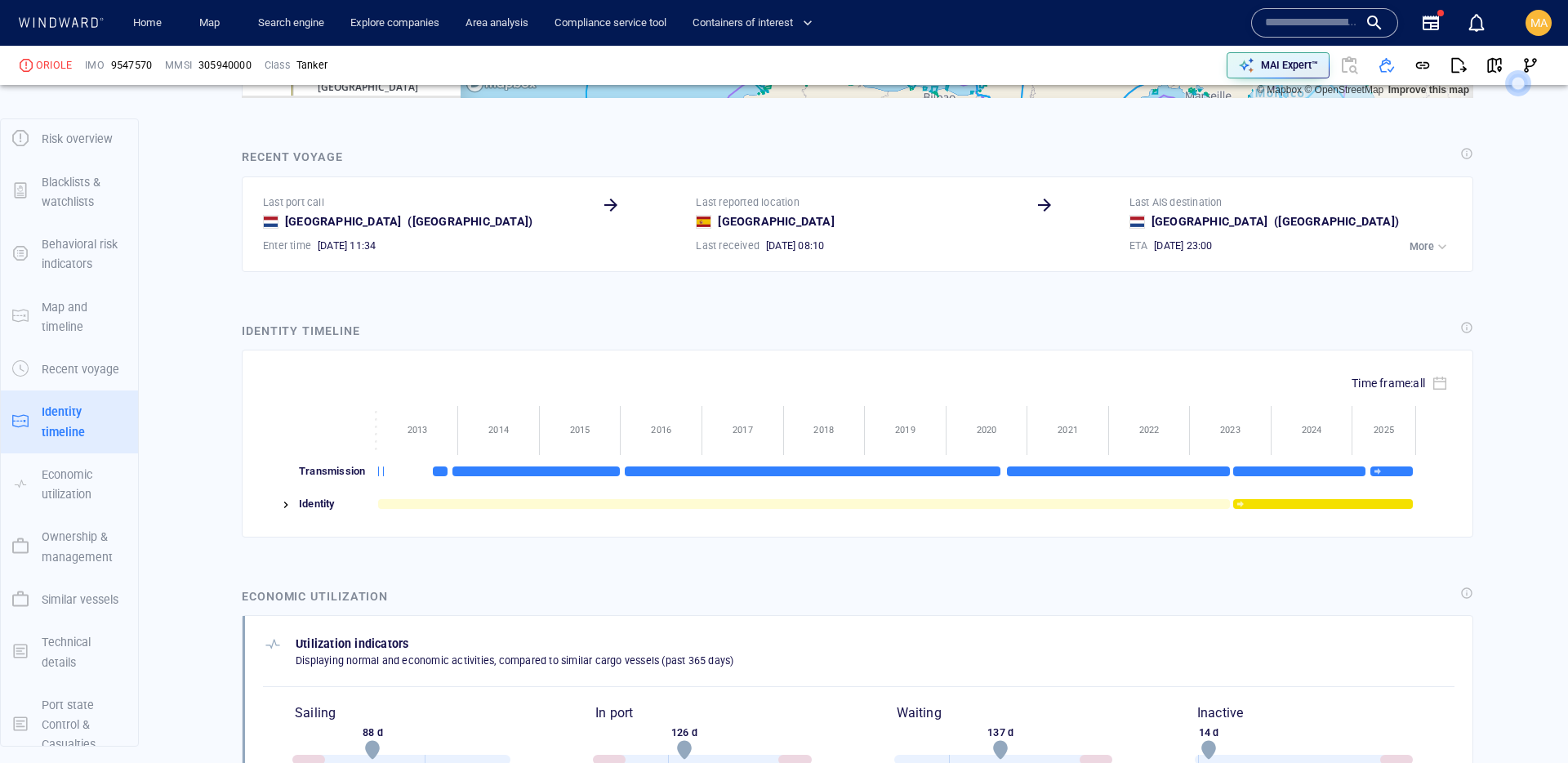
click at [87, 354] on div "Recent voyage" at bounding box center [84, 369] width 98 height 33
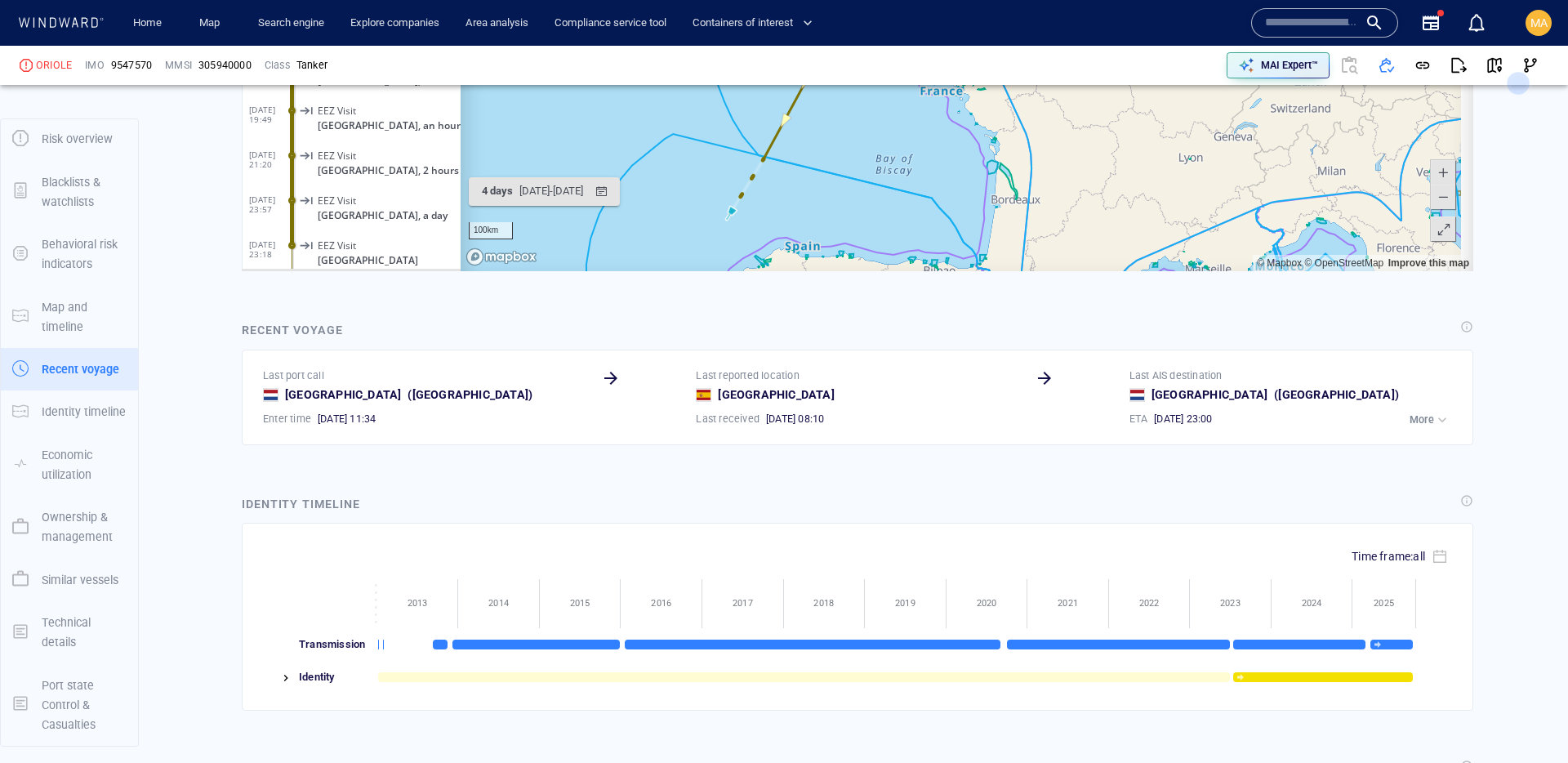
click at [91, 328] on p "Map and timeline" at bounding box center [84, 317] width 85 height 40
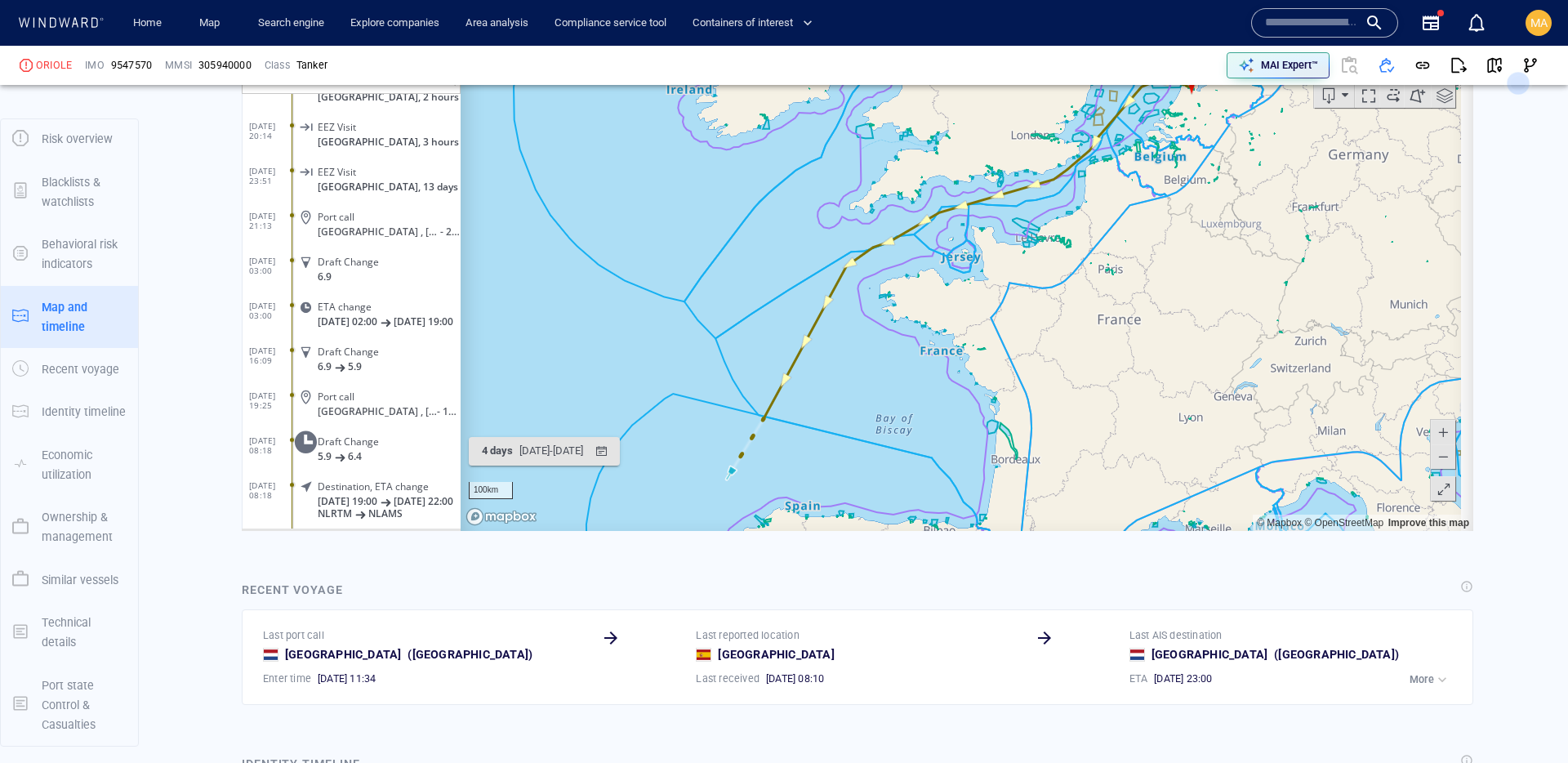
scroll to position [352446, 0]
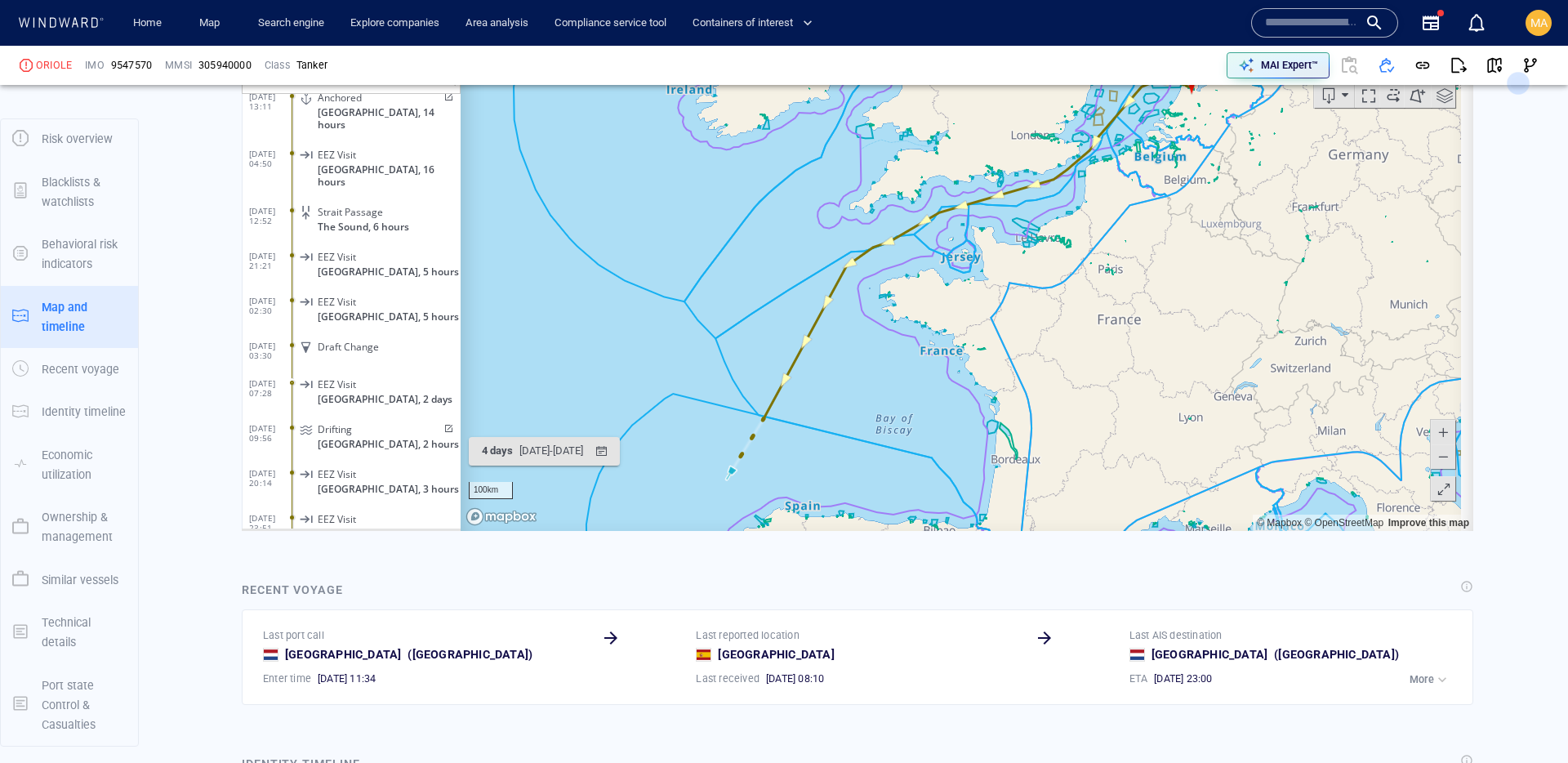
click at [447, 417] on div "Drifting Denmark, 2 hours" at bounding box center [379, 435] width 164 height 37
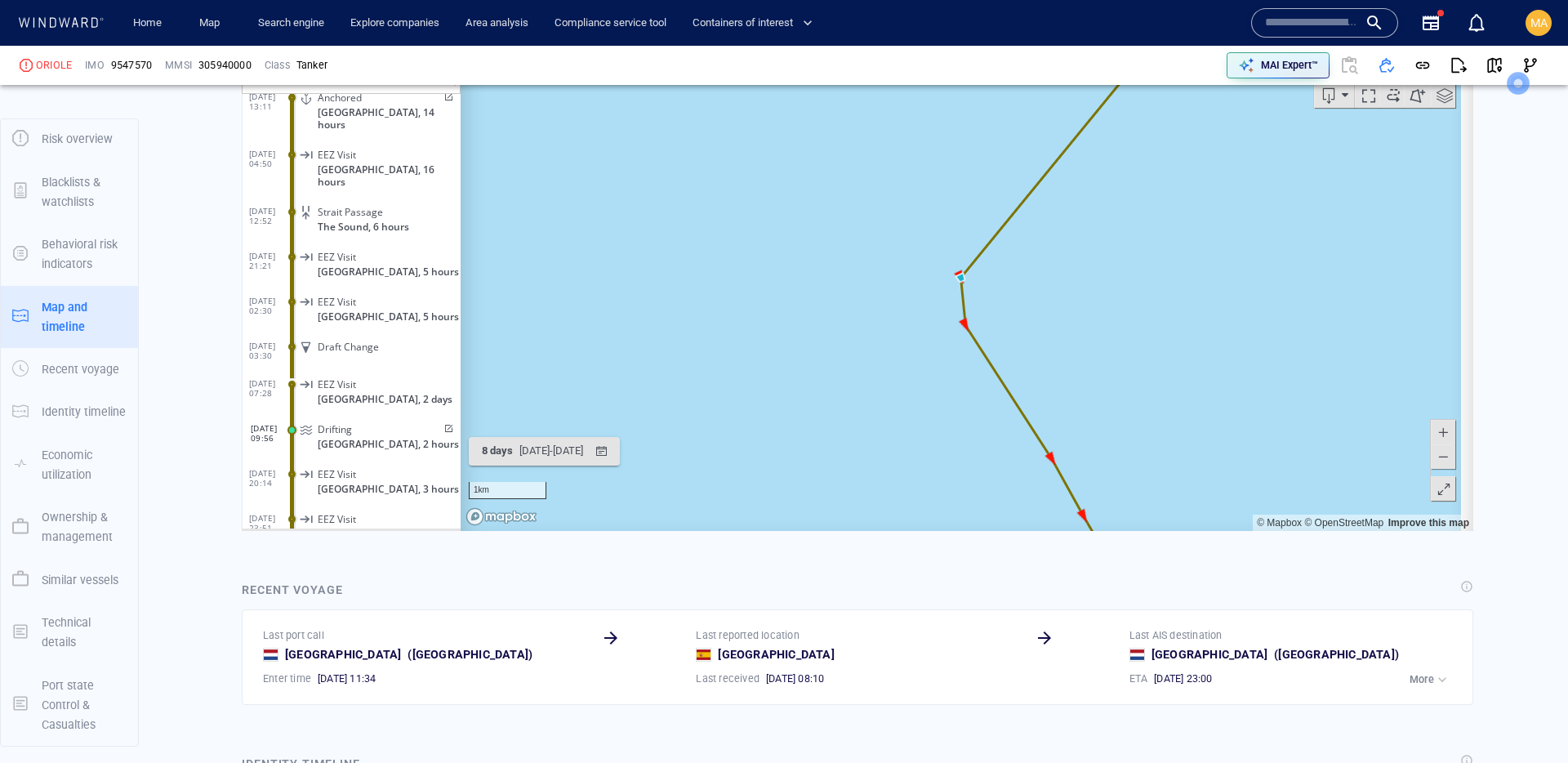
click at [442, 424] on span at bounding box center [446, 429] width 14 height 9
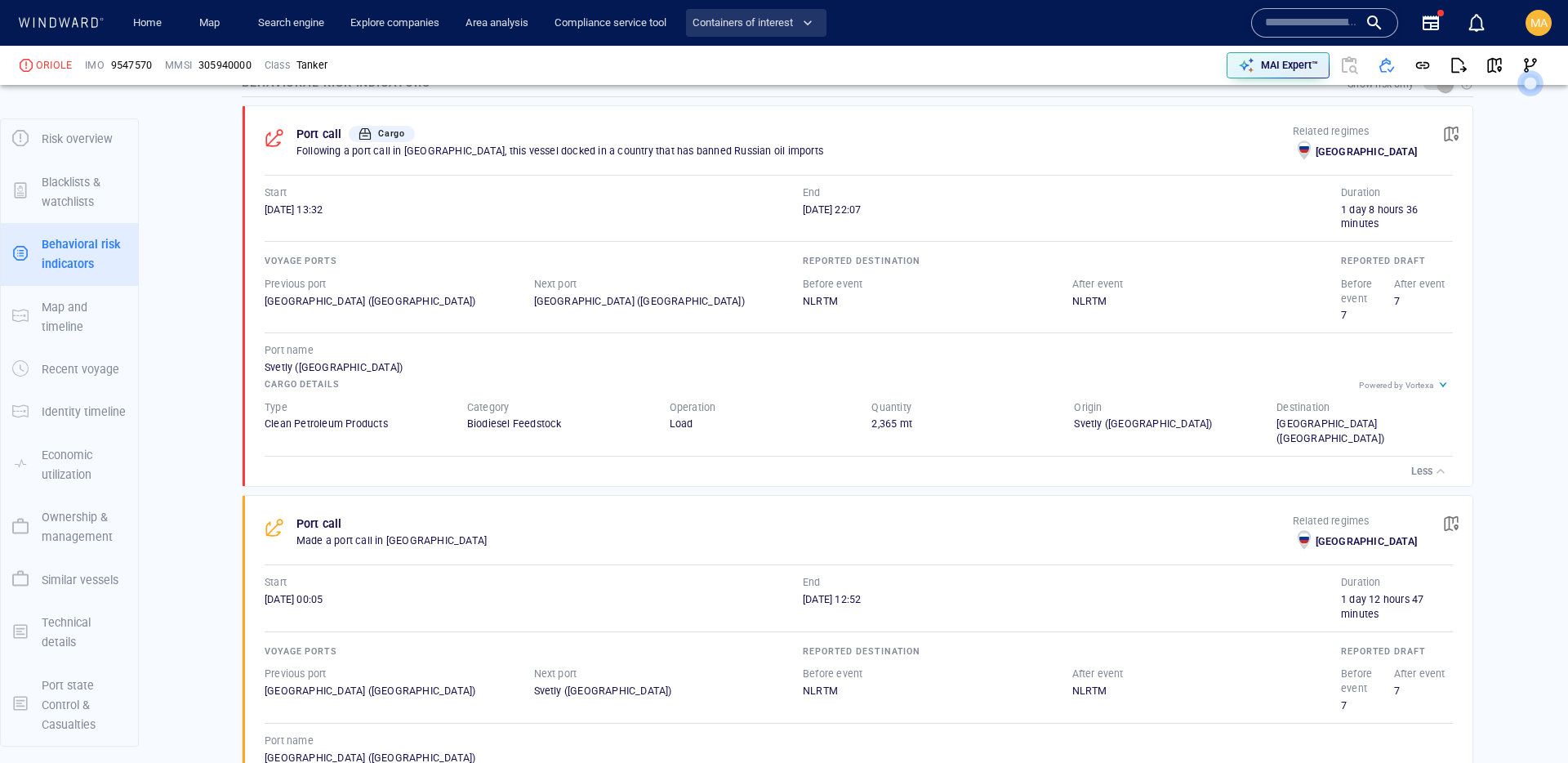
scroll to position [999, 0]
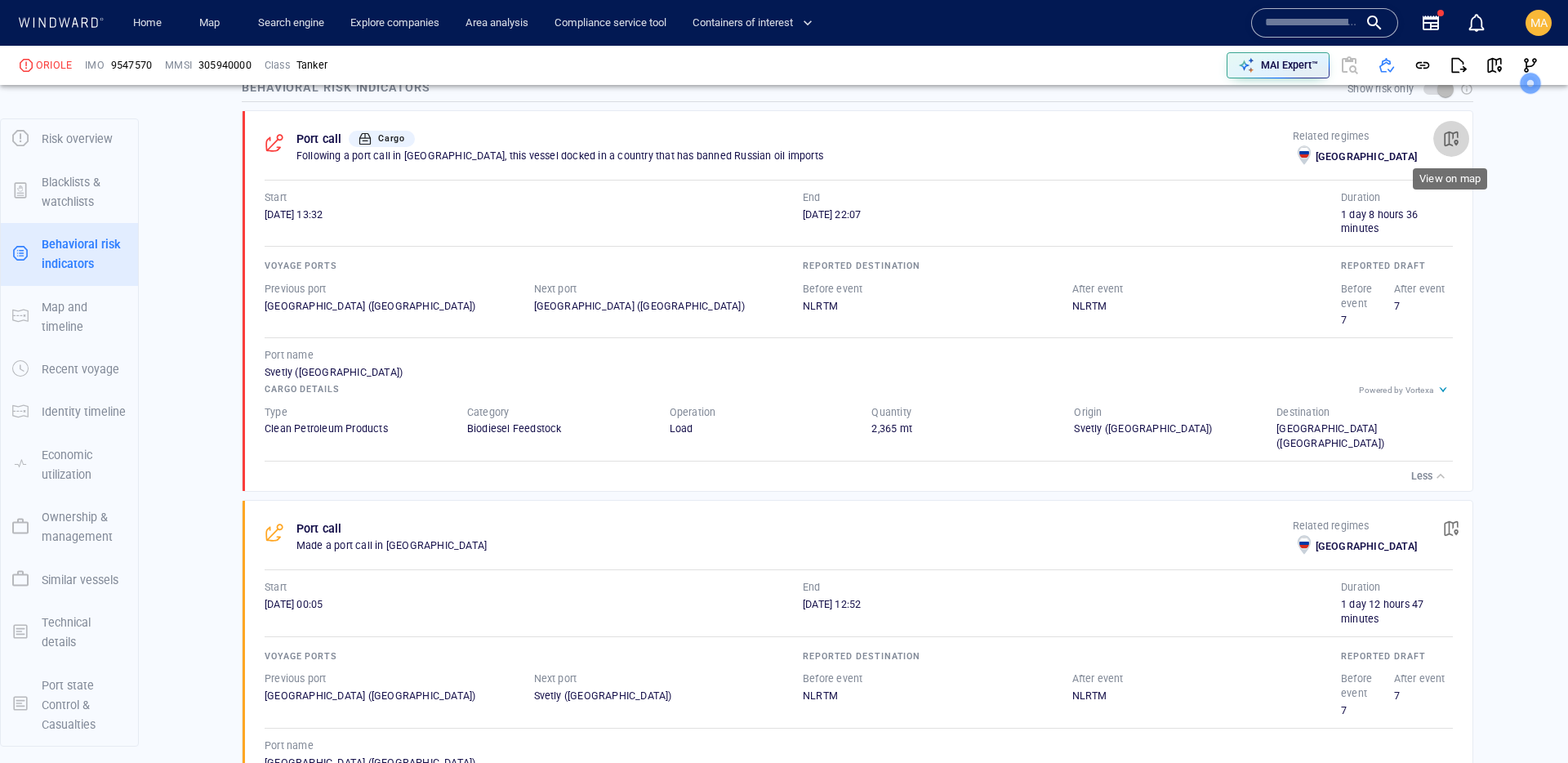
click at [1445, 141] on span "button" at bounding box center [1451, 138] width 16 height 16
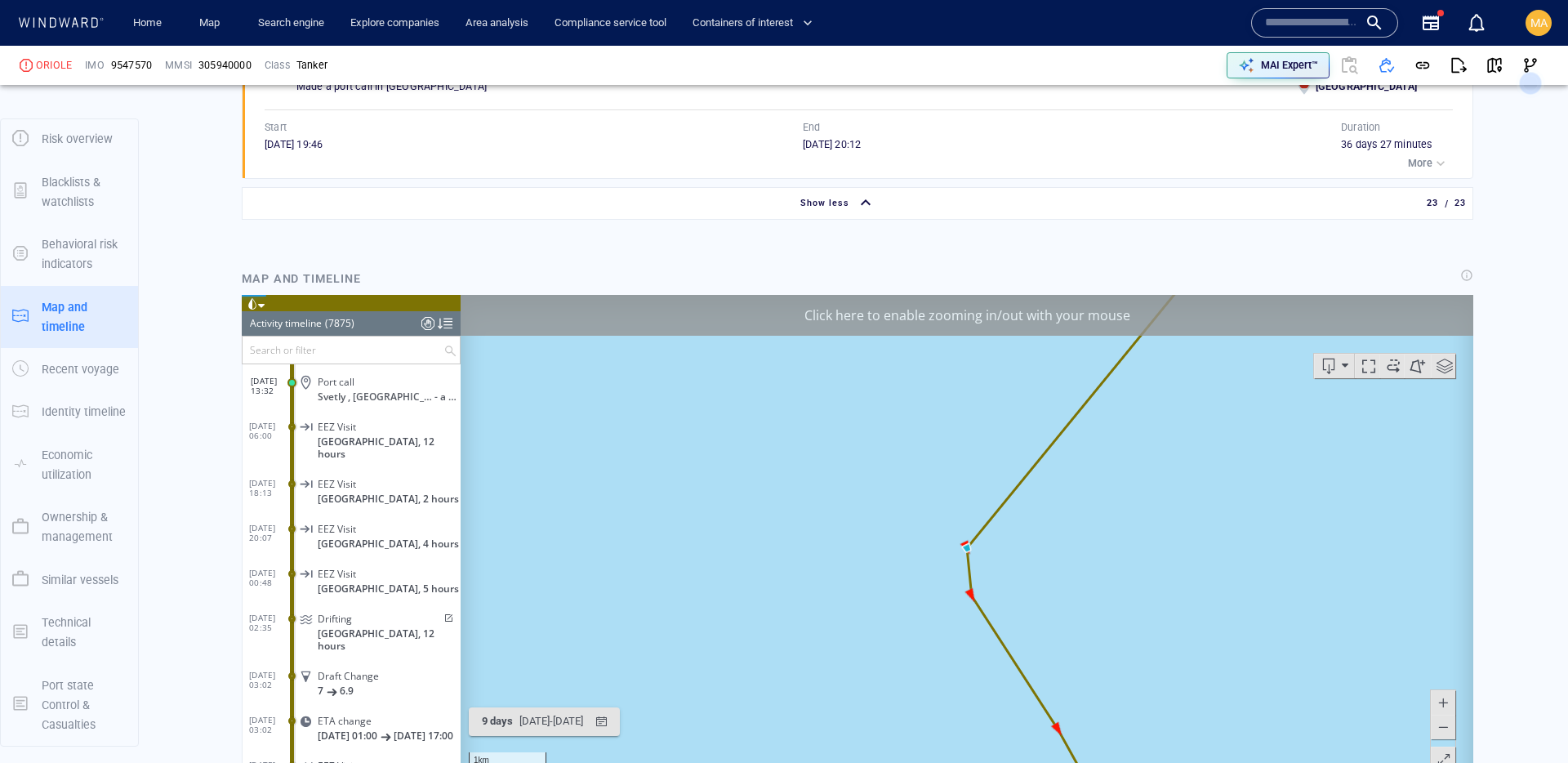
scroll to position [5472, 0]
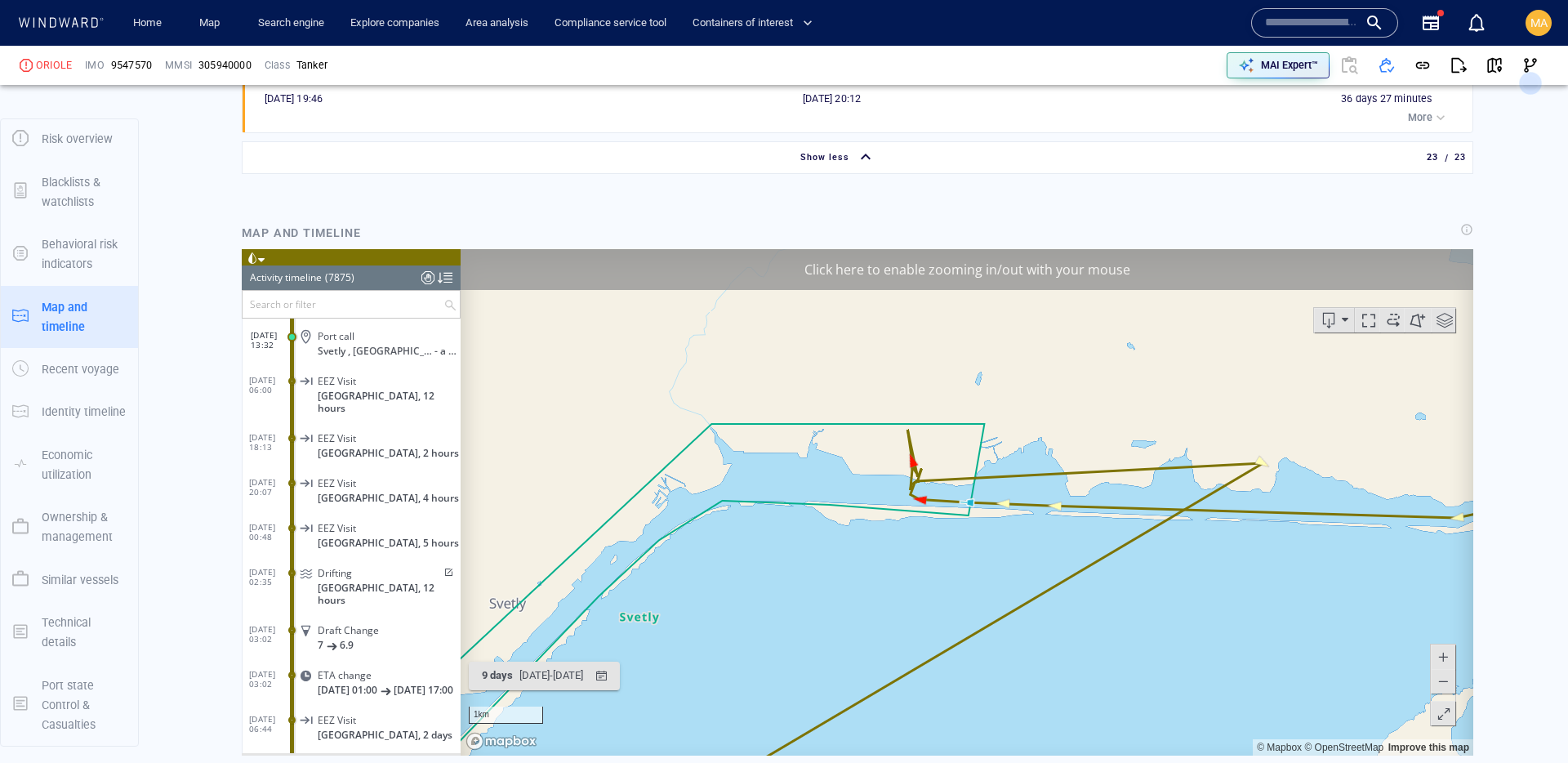
scroll to position [5566, 0]
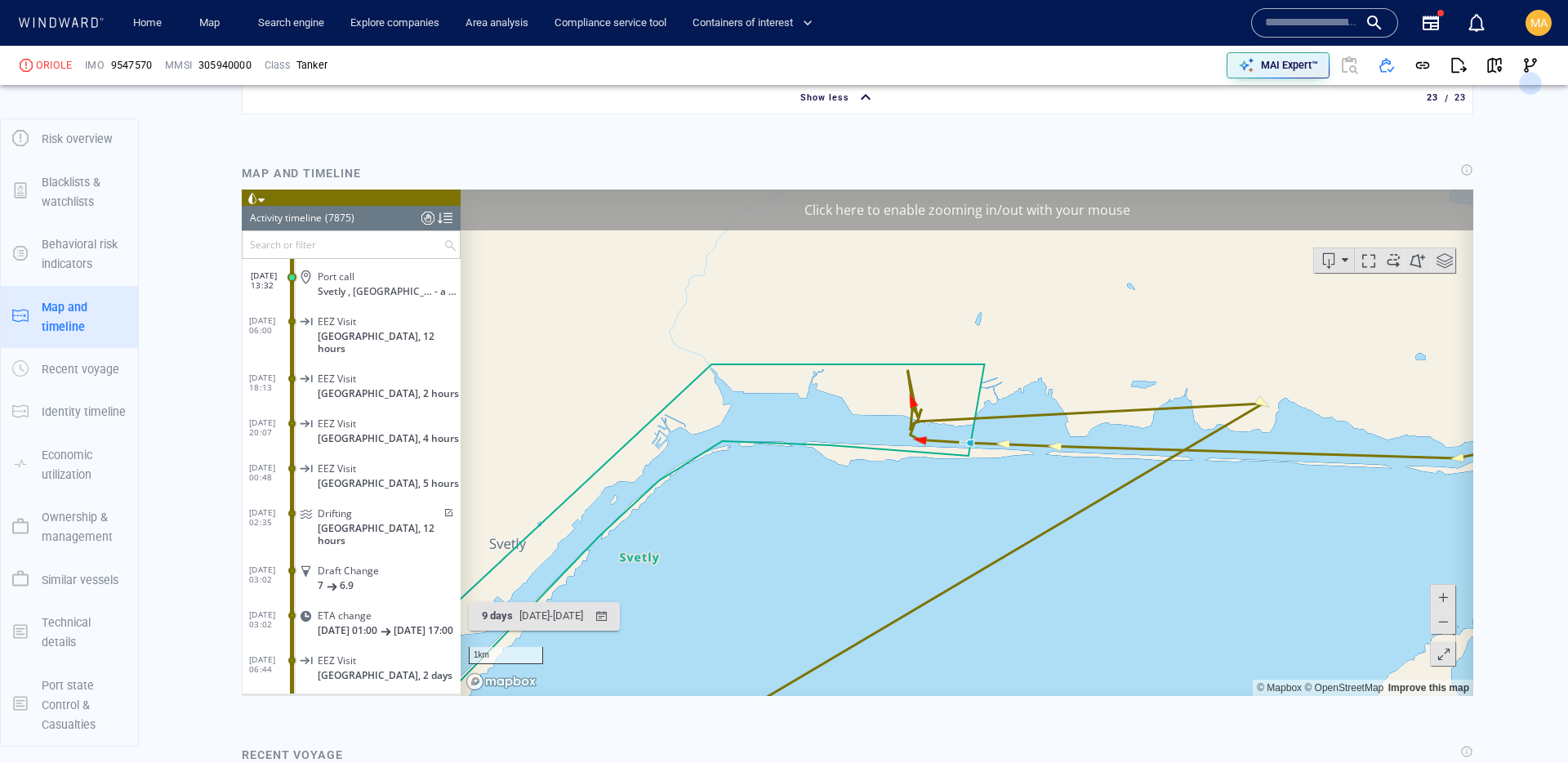
drag, startPoint x: 978, startPoint y: 379, endPoint x: 973, endPoint y: 334, distance: 45.3
click at [978, 379] on canvas "Map" at bounding box center [967, 443] width 1013 height 507
click at [940, 206] on div "Click here to enable zooming in/out with your mouse" at bounding box center [967, 209] width 1013 height 41
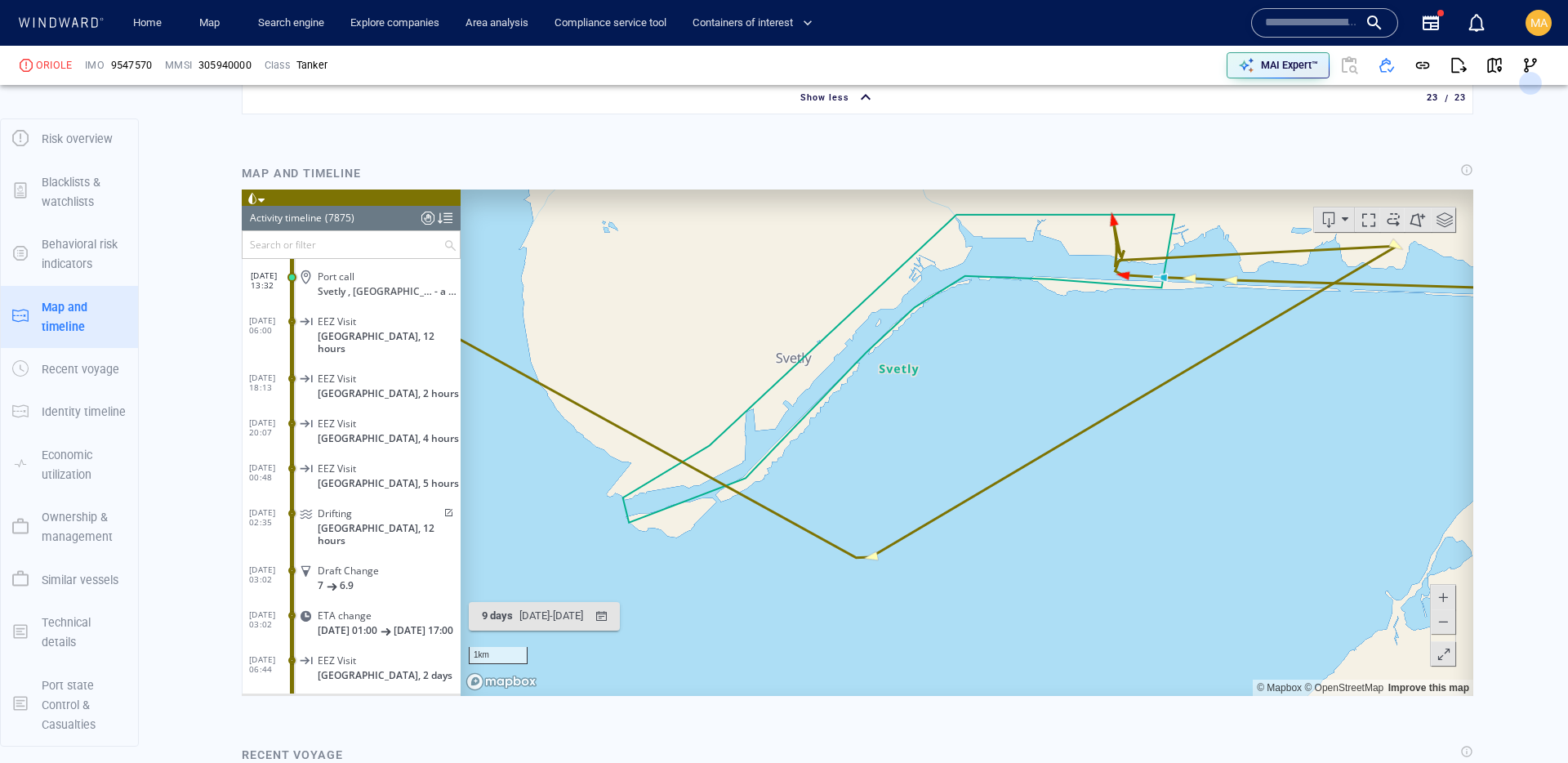
drag, startPoint x: 1158, startPoint y: 254, endPoint x: 1094, endPoint y: 434, distance: 191.0
click at [1094, 434] on canvas "Map" at bounding box center [967, 443] width 1013 height 507
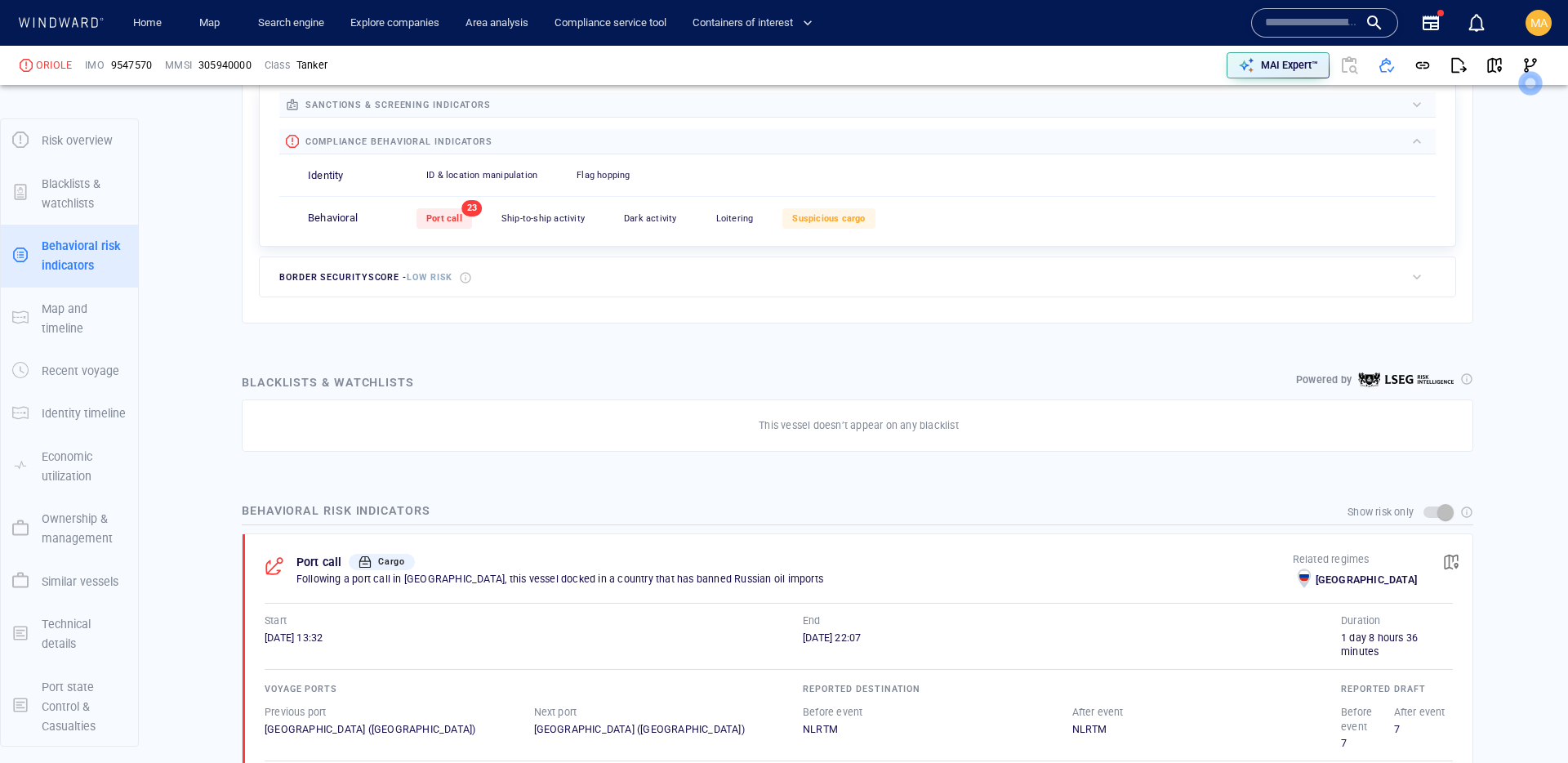
scroll to position [44, 0]
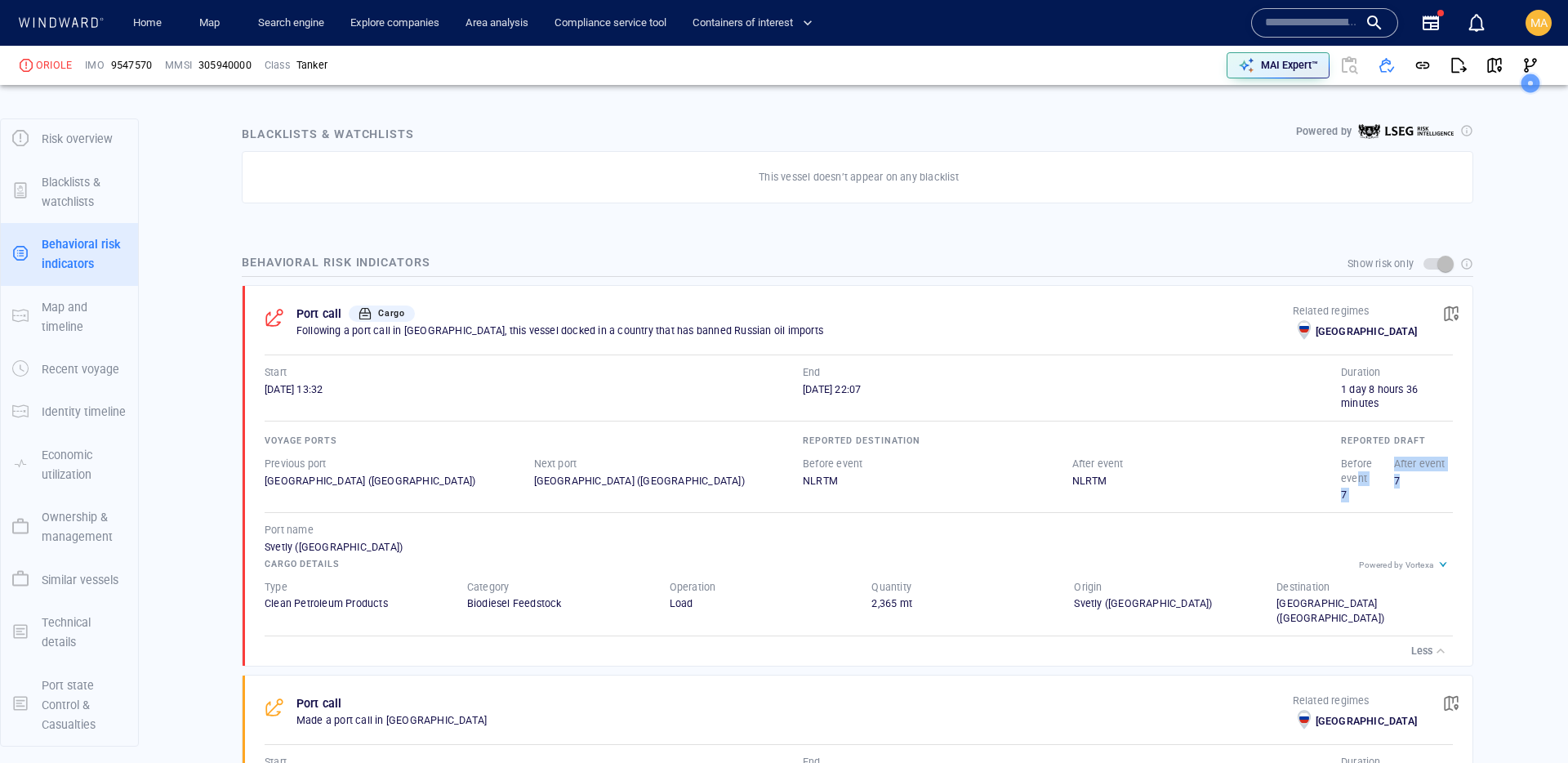
drag, startPoint x: 1403, startPoint y: 483, endPoint x: 1358, endPoint y: 483, distance: 45.0
click at [1358, 483] on div "Before event 7 After event 7" at bounding box center [1394, 479] width 112 height 53
click at [1358, 483] on p "Before event" at bounding box center [1367, 471] width 53 height 29
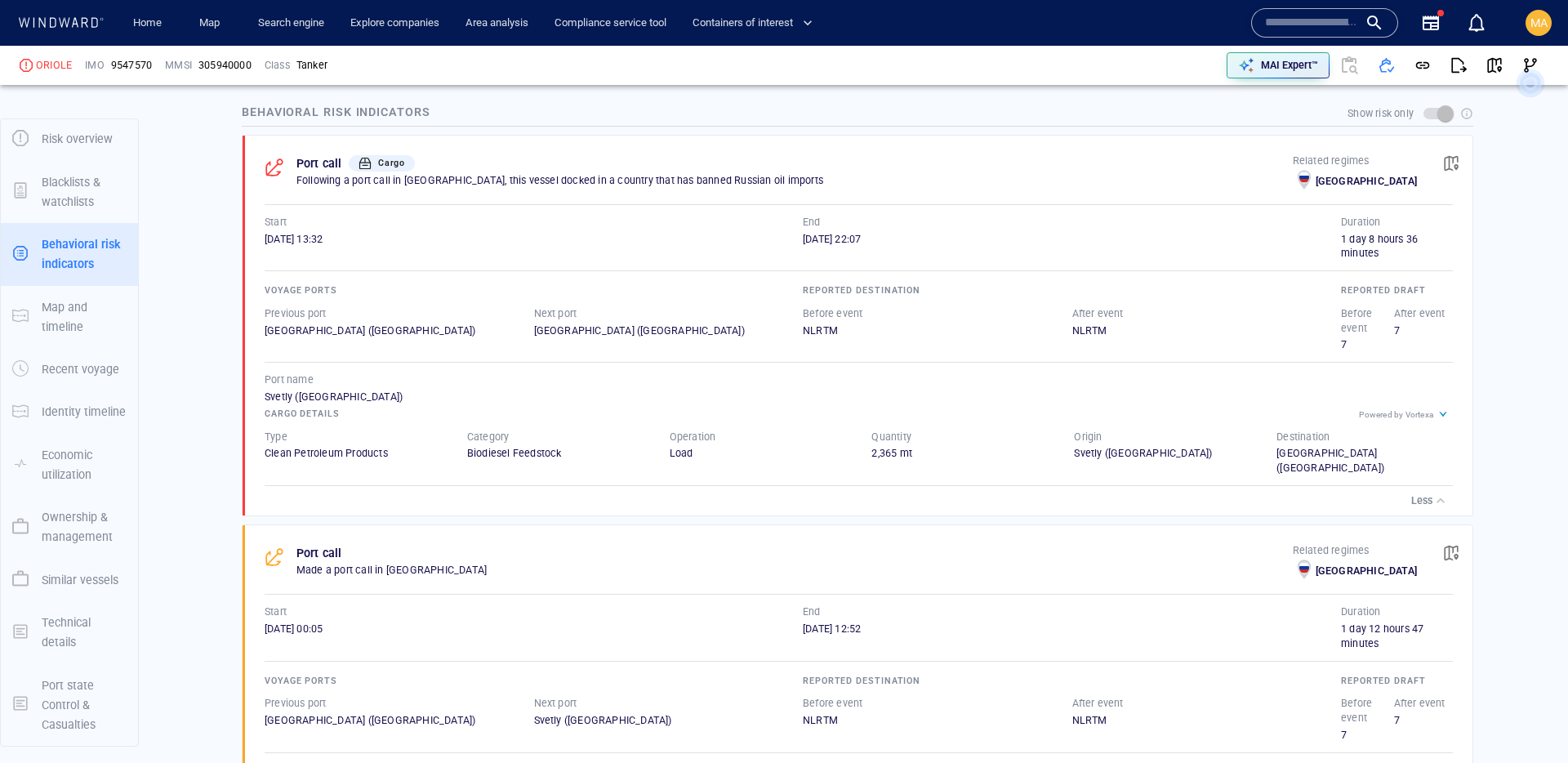
scroll to position [959, 0]
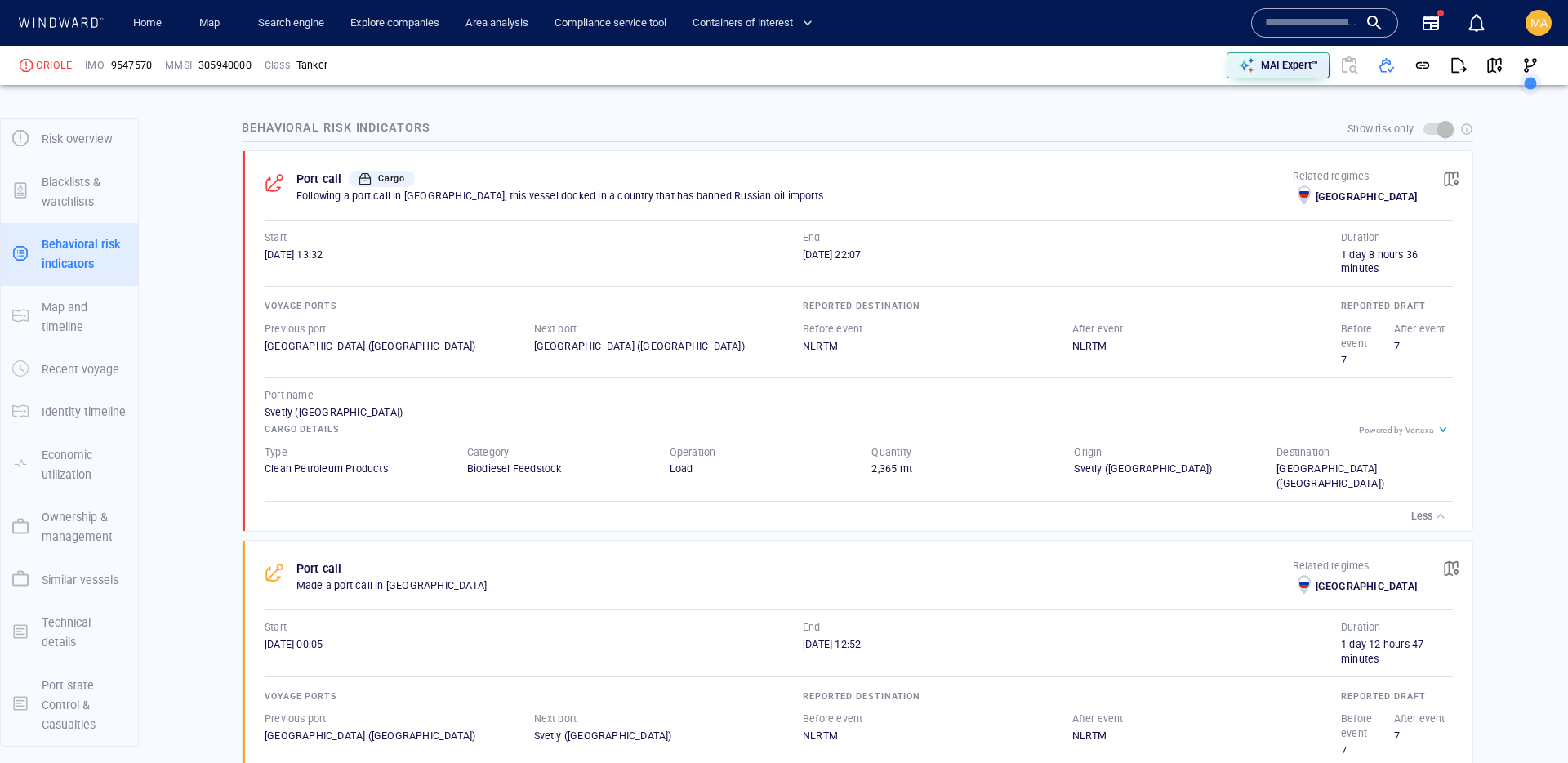
click at [281, 408] on div "Svetly (Russia)" at bounding box center [859, 413] width 1188 height 15
copy div "Svetly"
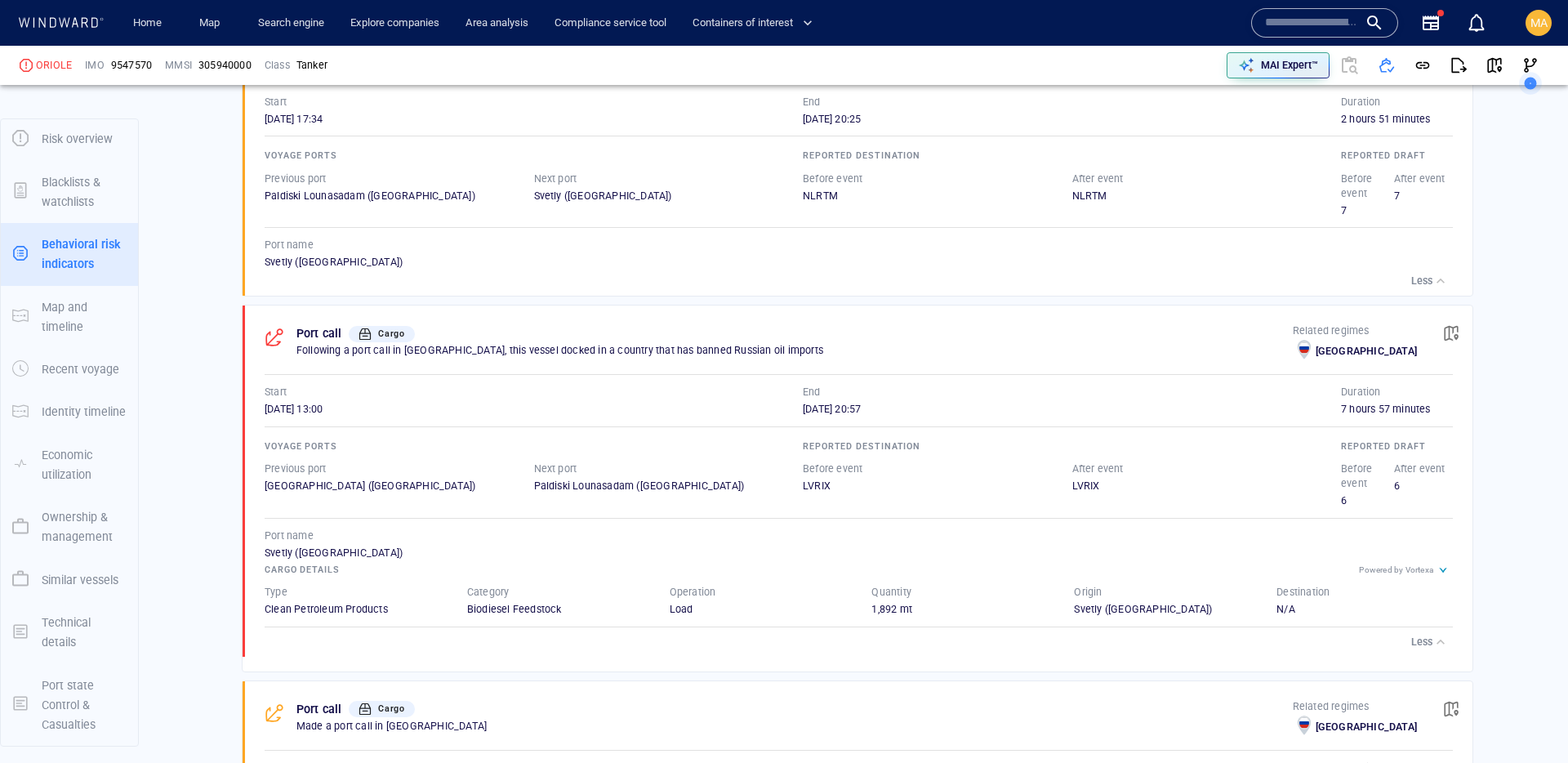
scroll to position [2552, 0]
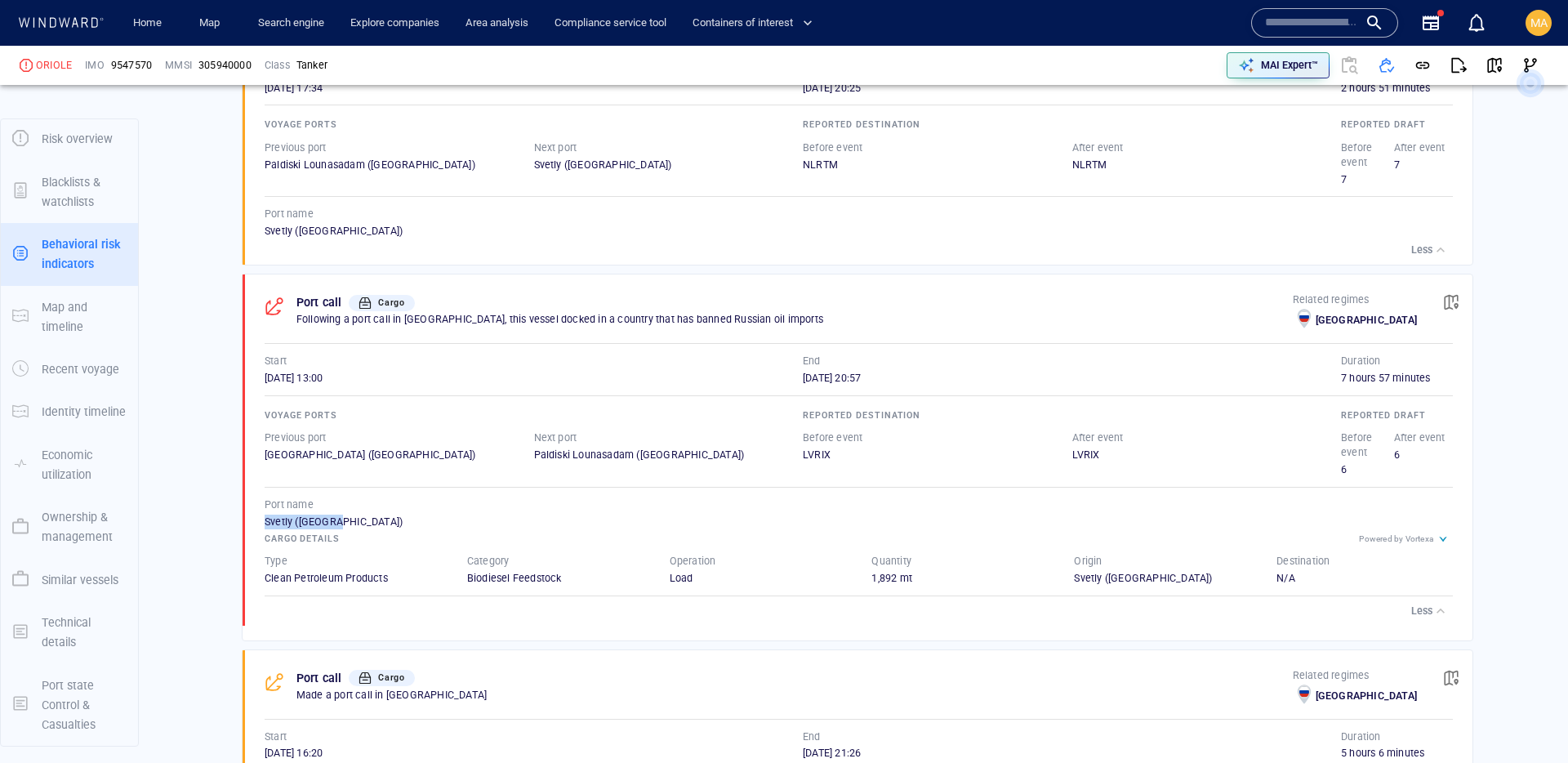
drag, startPoint x: 262, startPoint y: 539, endPoint x: 367, endPoint y: 539, distance: 105.0
click at [367, 539] on div "Port call Cargo Following a port call in Russia, this vessel docked in a countr…" at bounding box center [863, 449] width 1220 height 351
copy div "Svetly (Russia)"
drag, startPoint x: 257, startPoint y: 396, endPoint x: 318, endPoint y: 394, distance: 61.0
click at [318, 394] on div "Port call Cargo Following a port call in Russia, this vessel docked in a countr…" at bounding box center [863, 449] width 1220 height 351
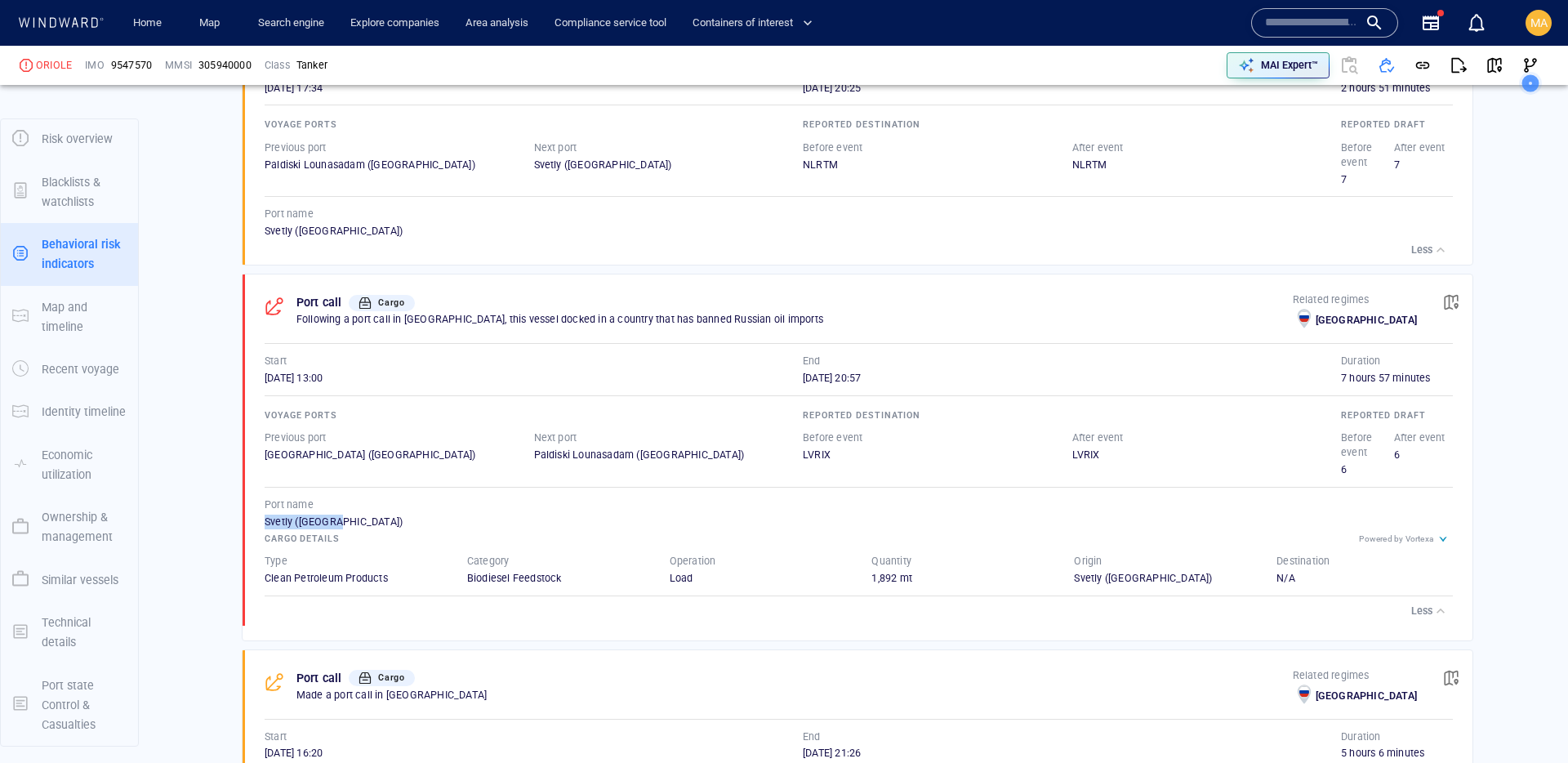
copy span "11/08/2025"
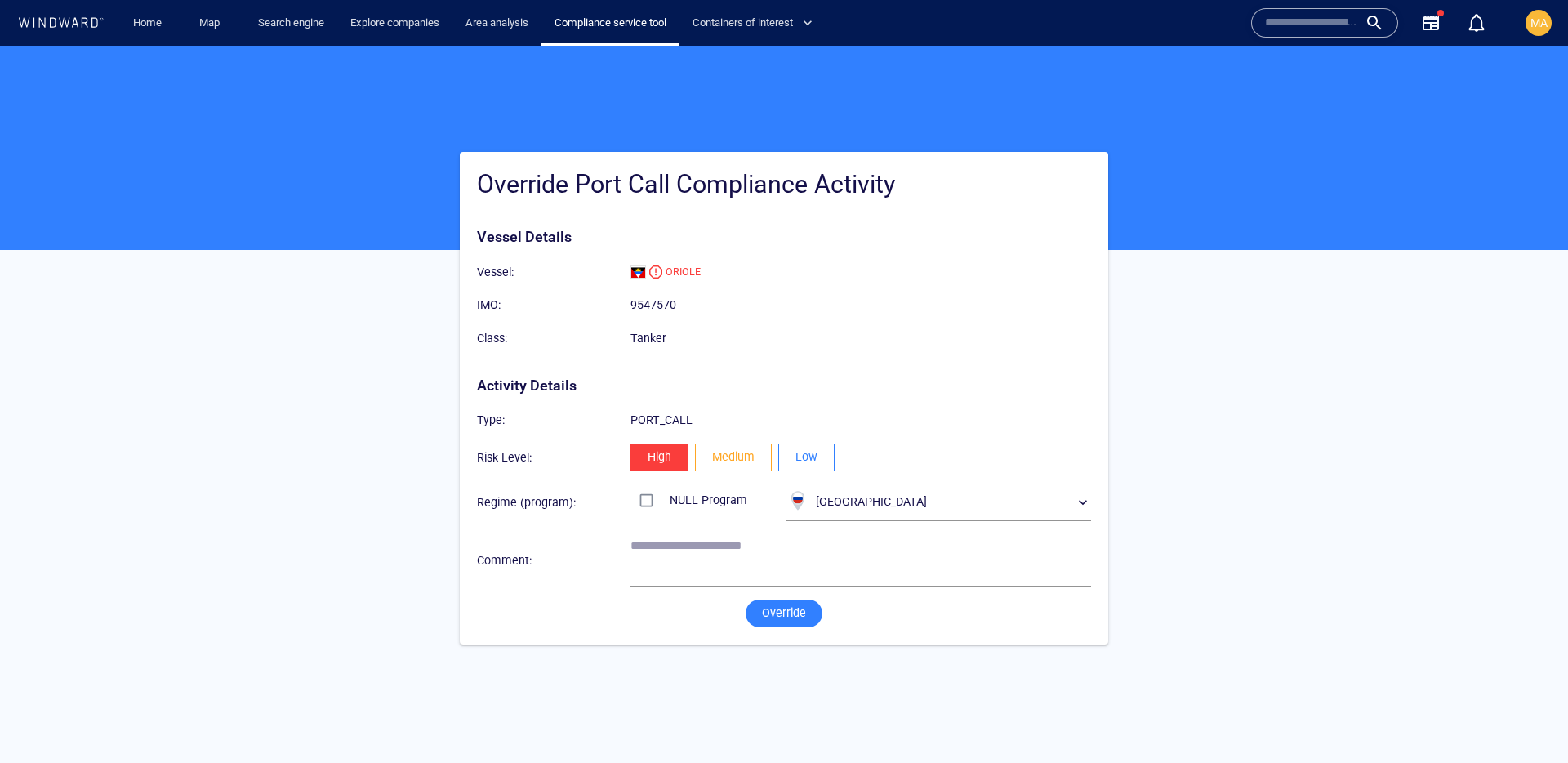
click at [736, 458] on span "Medium" at bounding box center [733, 457] width 42 height 21
click at [674, 572] on textarea at bounding box center [861, 560] width 461 height 41
type textarea "**********"
click at [773, 609] on span "Override" at bounding box center [784, 613] width 44 height 21
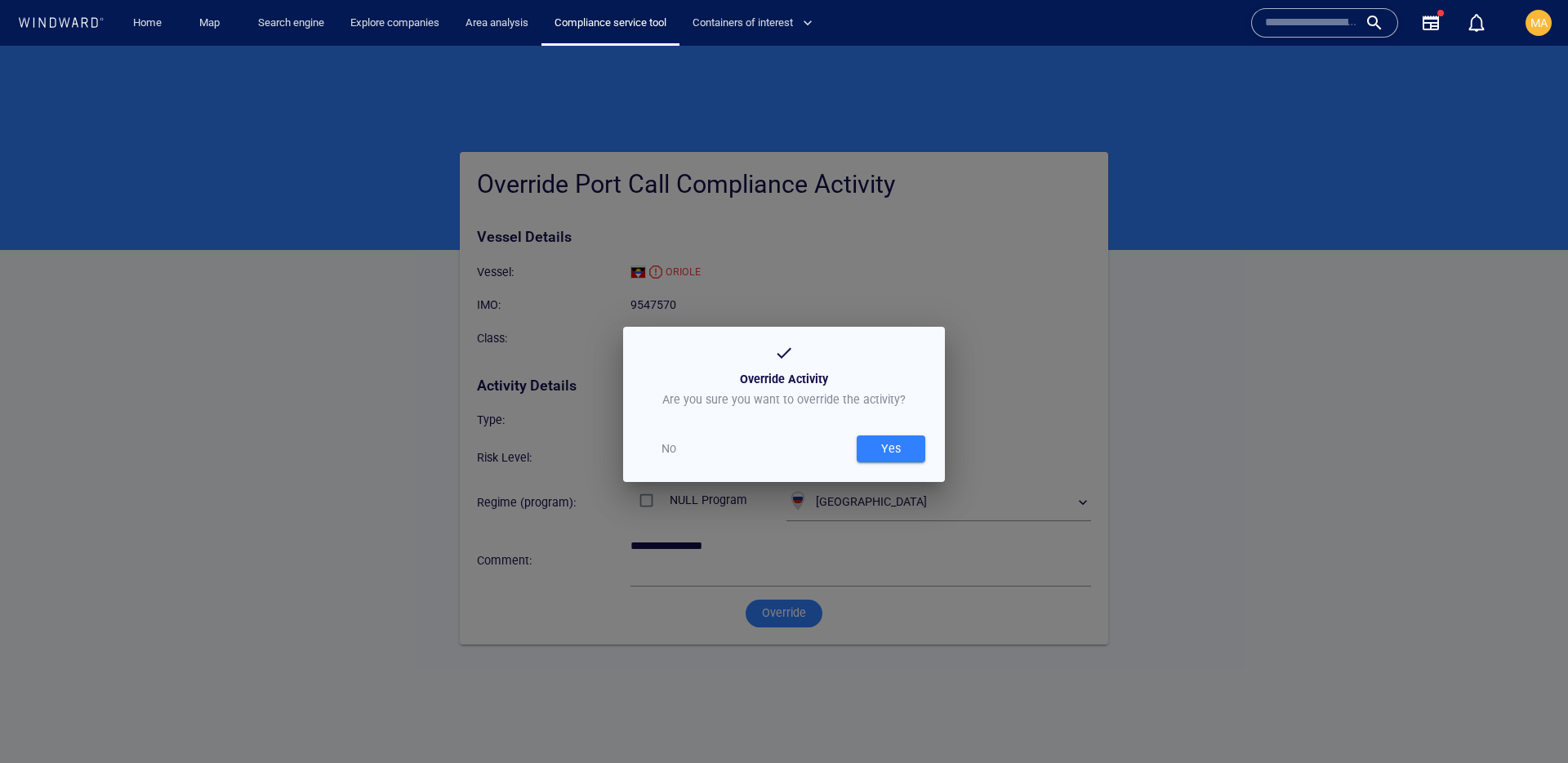
click at [880, 433] on div "Yes" at bounding box center [891, 449] width 75 height 34
click at [885, 445] on div "Yes" at bounding box center [891, 448] width 26 height 27
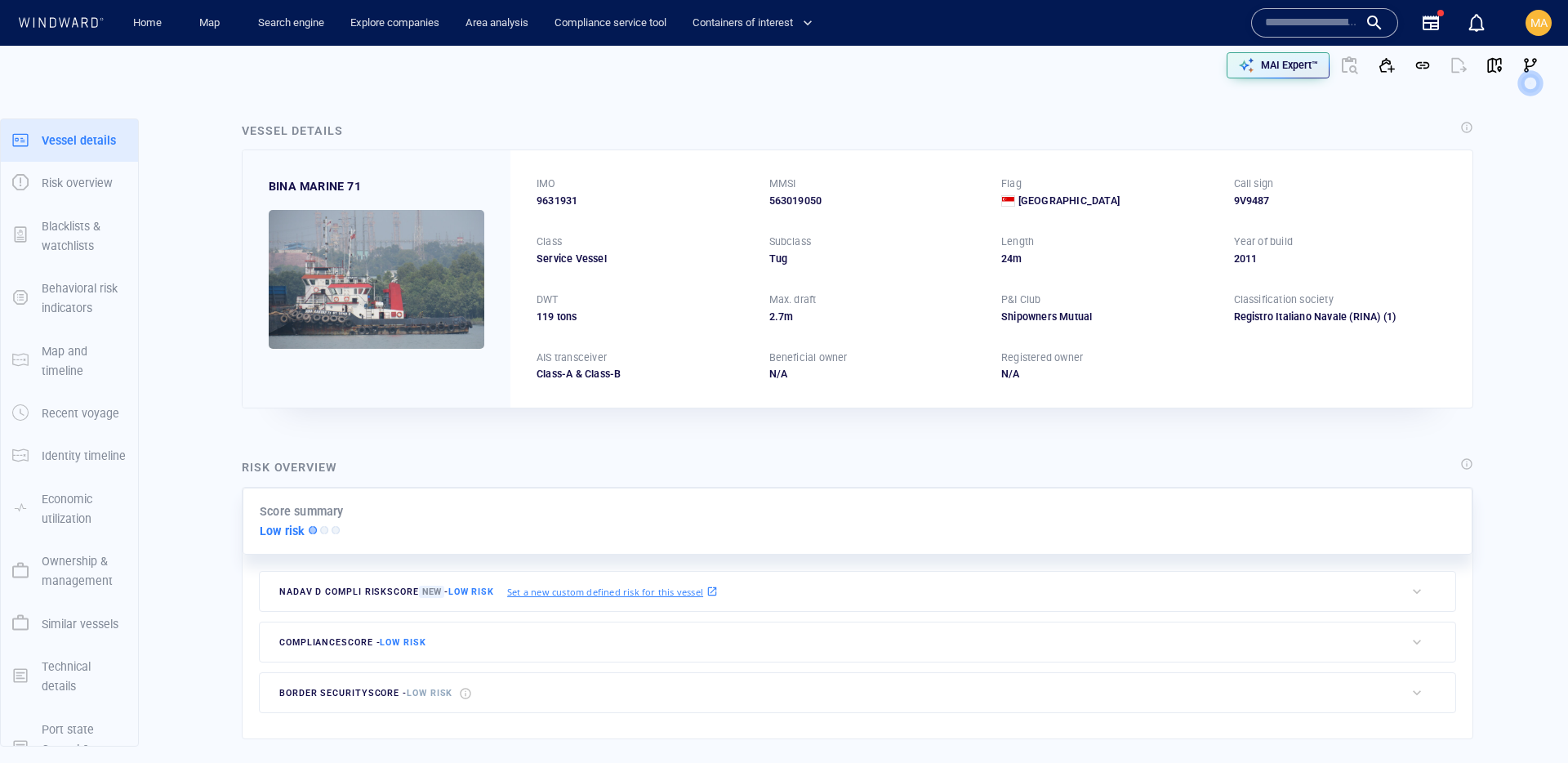
click at [1334, 12] on div at bounding box center [1325, 23] width 147 height 29
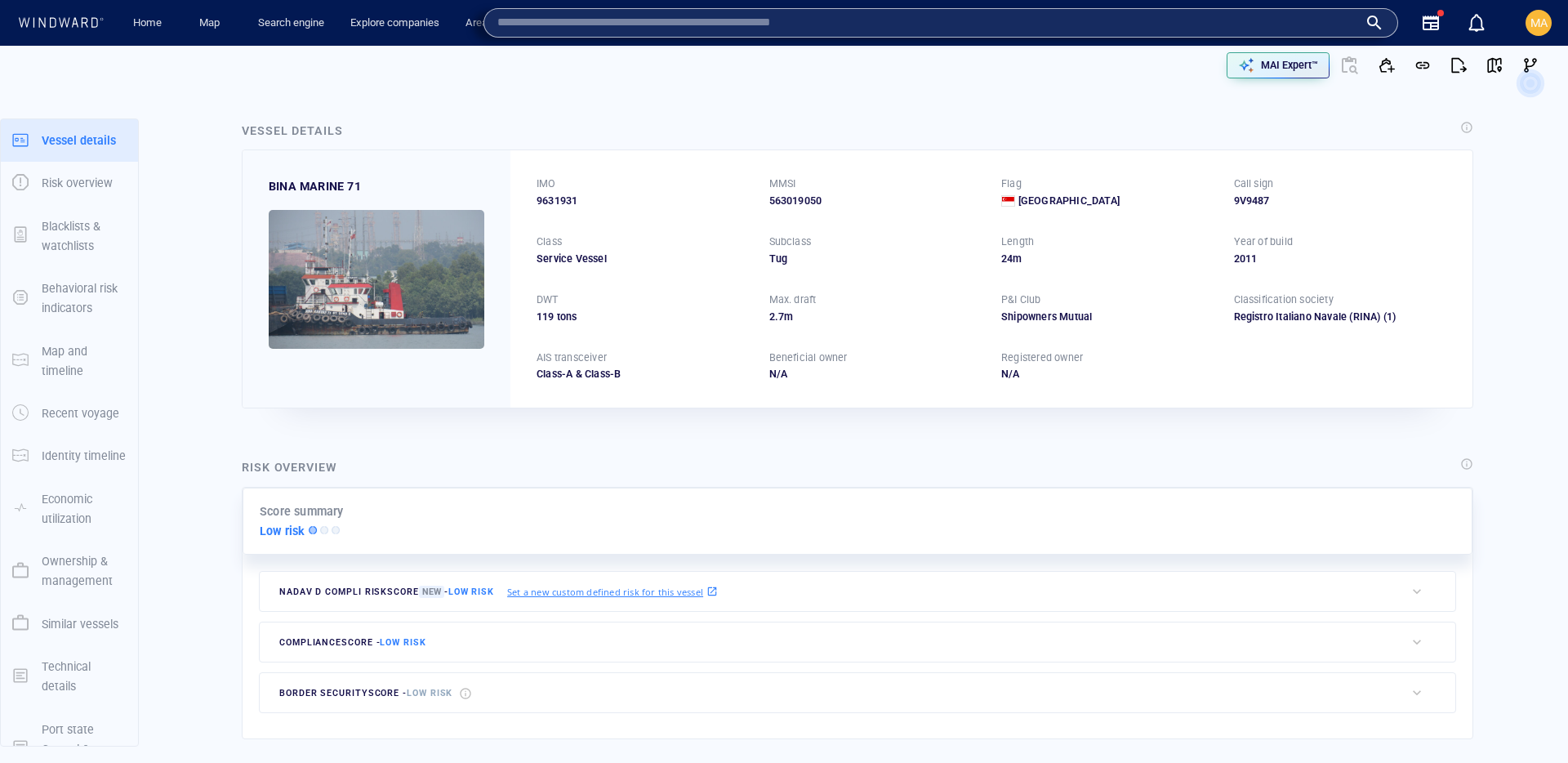
click at [1335, 14] on input "text" at bounding box center [928, 23] width 861 height 24
paste input "*******"
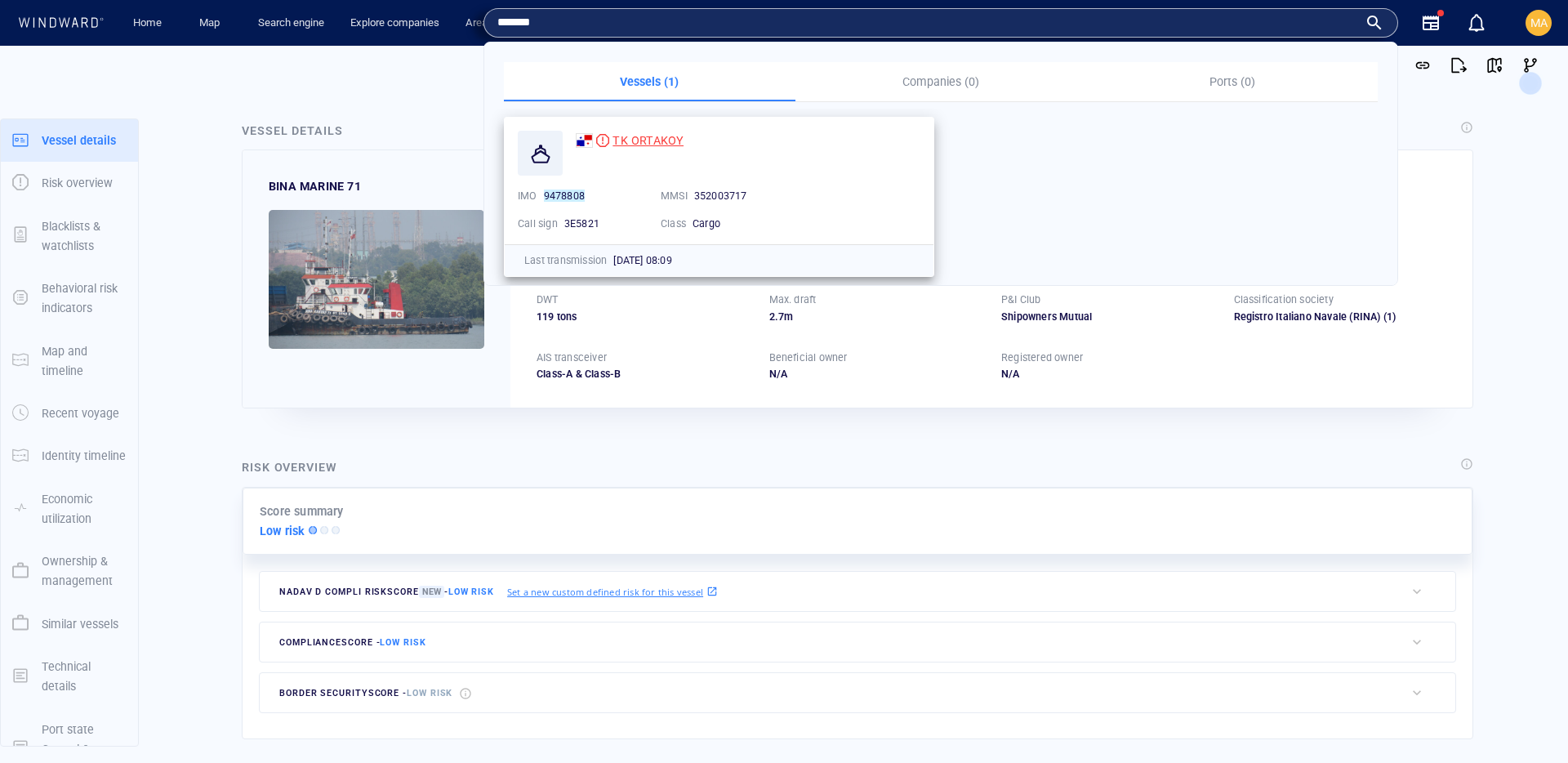
type input "*******"
click at [655, 151] on div "TK ORTAKOY" at bounding box center [648, 140] width 71 height 20
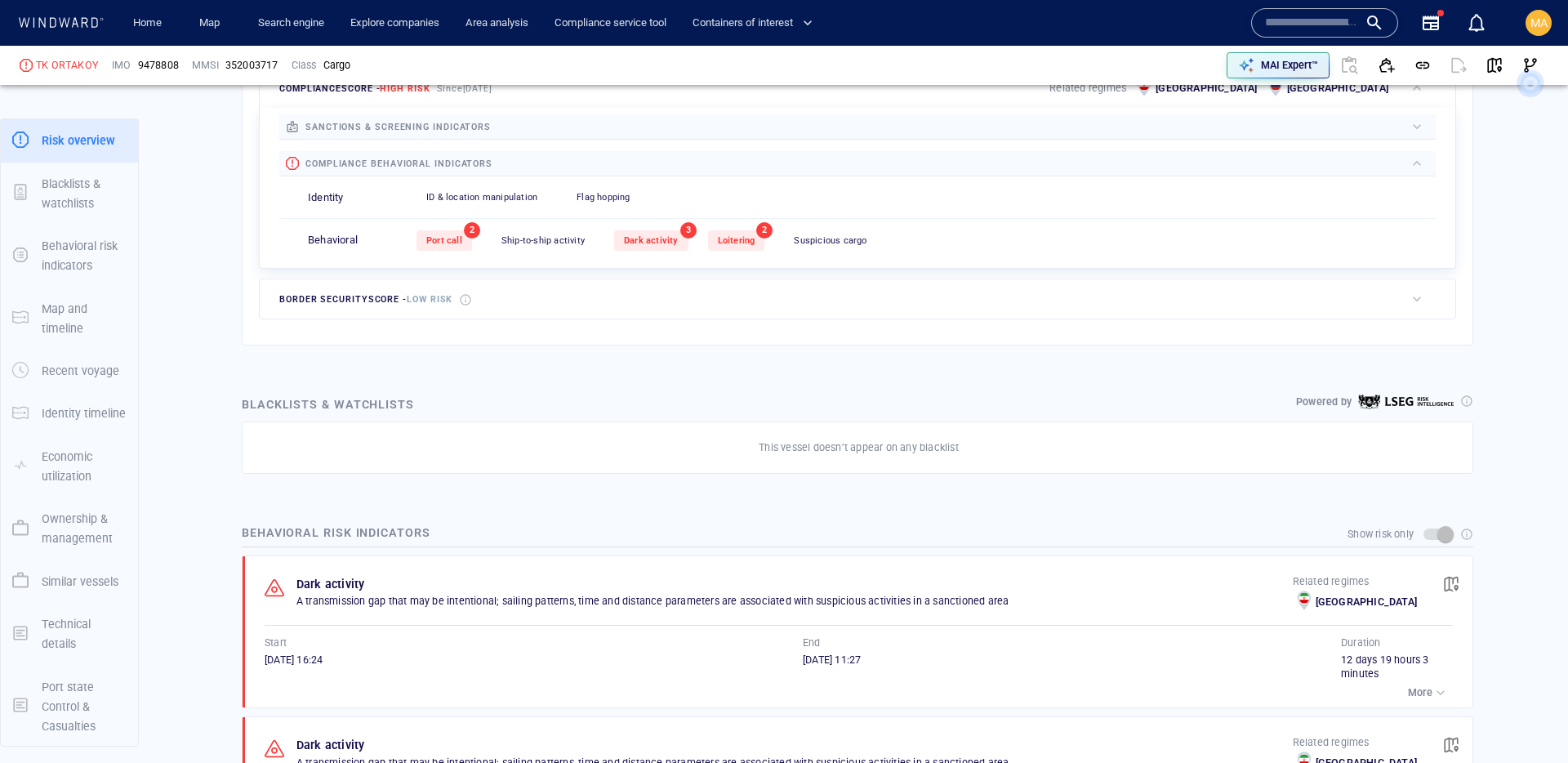
scroll to position [44, 0]
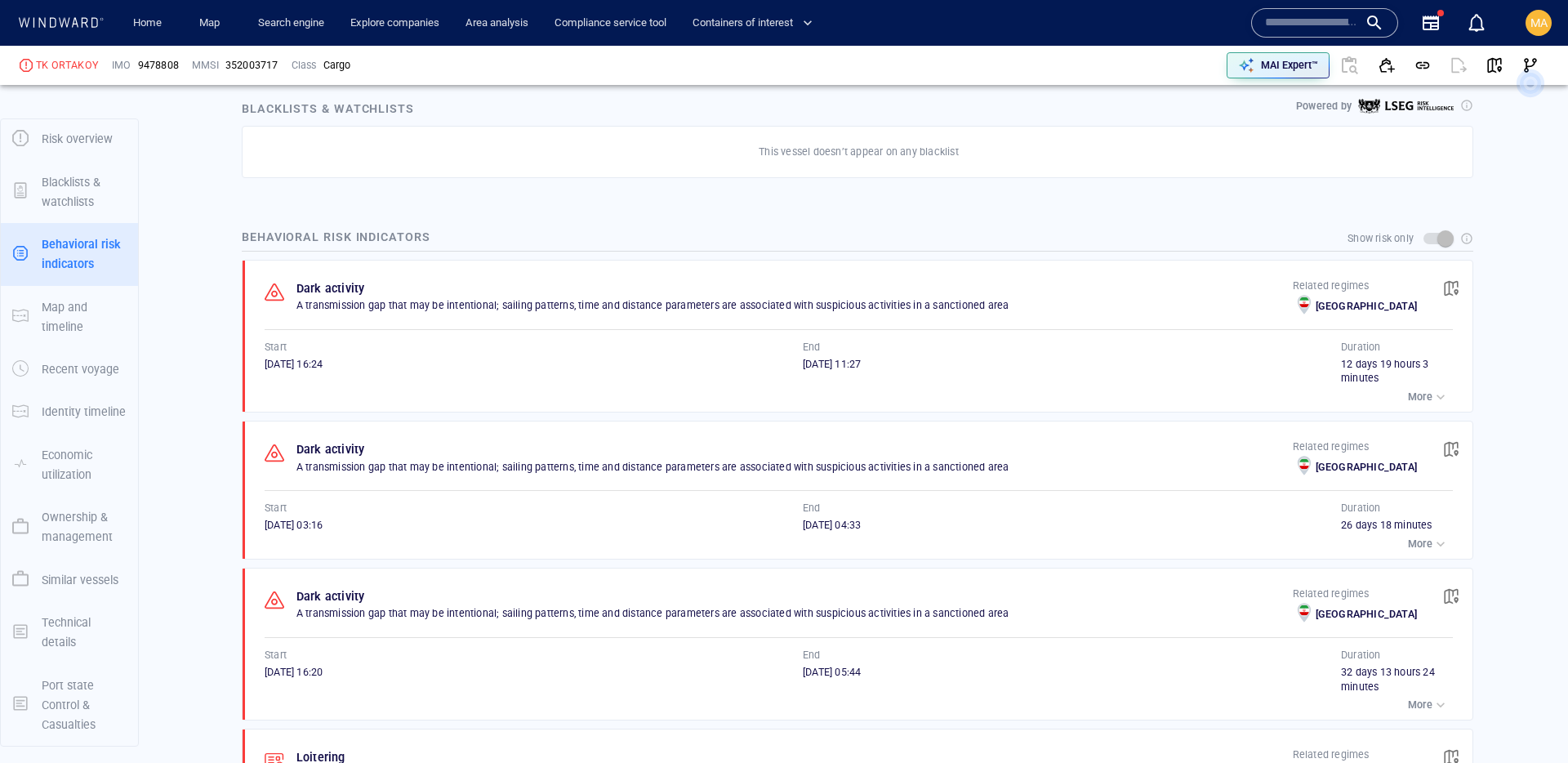
click at [1425, 391] on p "More" at bounding box center [1420, 398] width 24 height 15
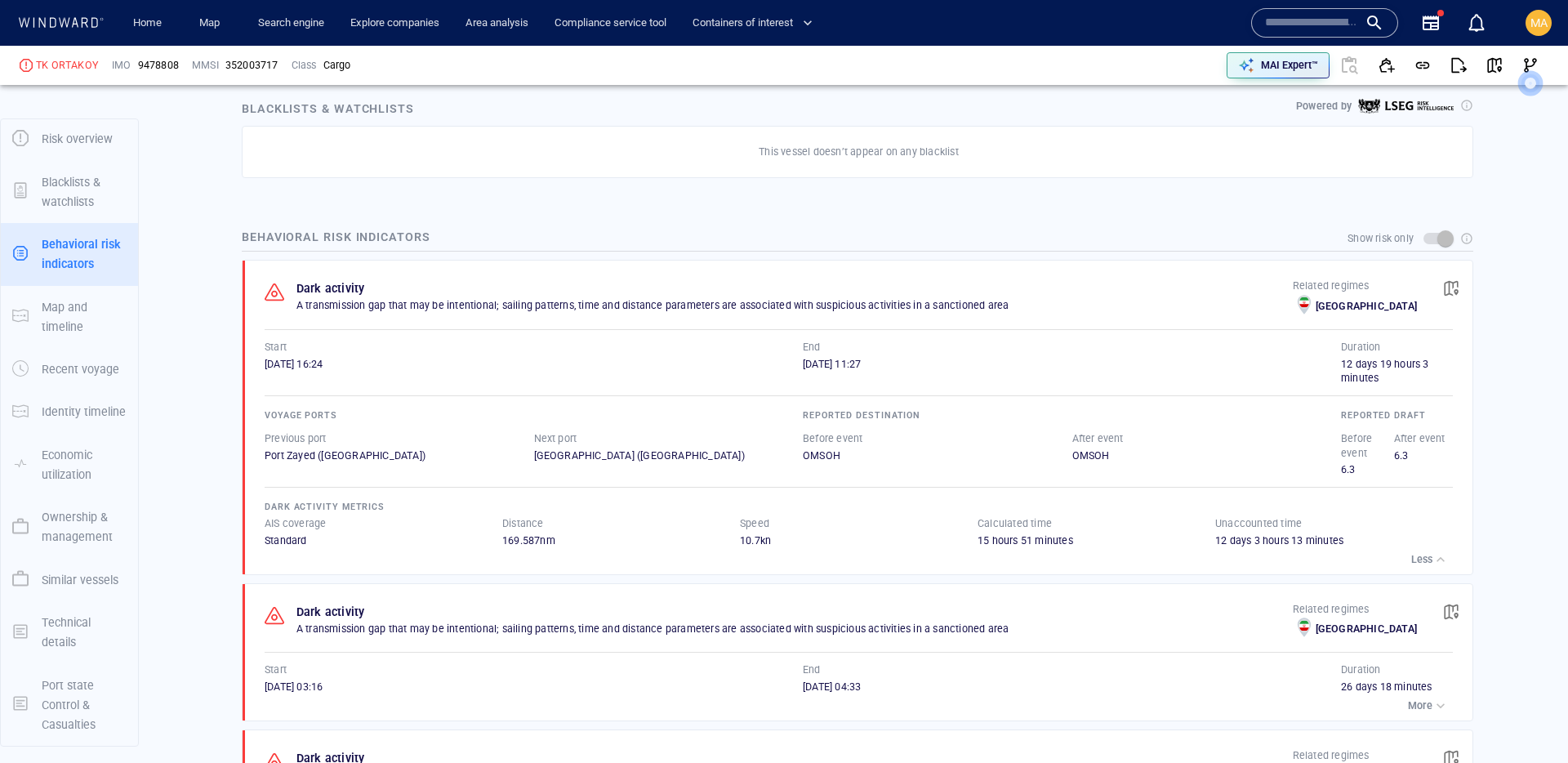
click at [264, 67] on div "352003717" at bounding box center [251, 66] width 53 height 15
copy div "352003717"
click at [247, 64] on div "352003717" at bounding box center [251, 66] width 53 height 15
click at [247, 63] on div "352003717" at bounding box center [251, 66] width 53 height 15
